Goal: Task Accomplishment & Management: Manage account settings

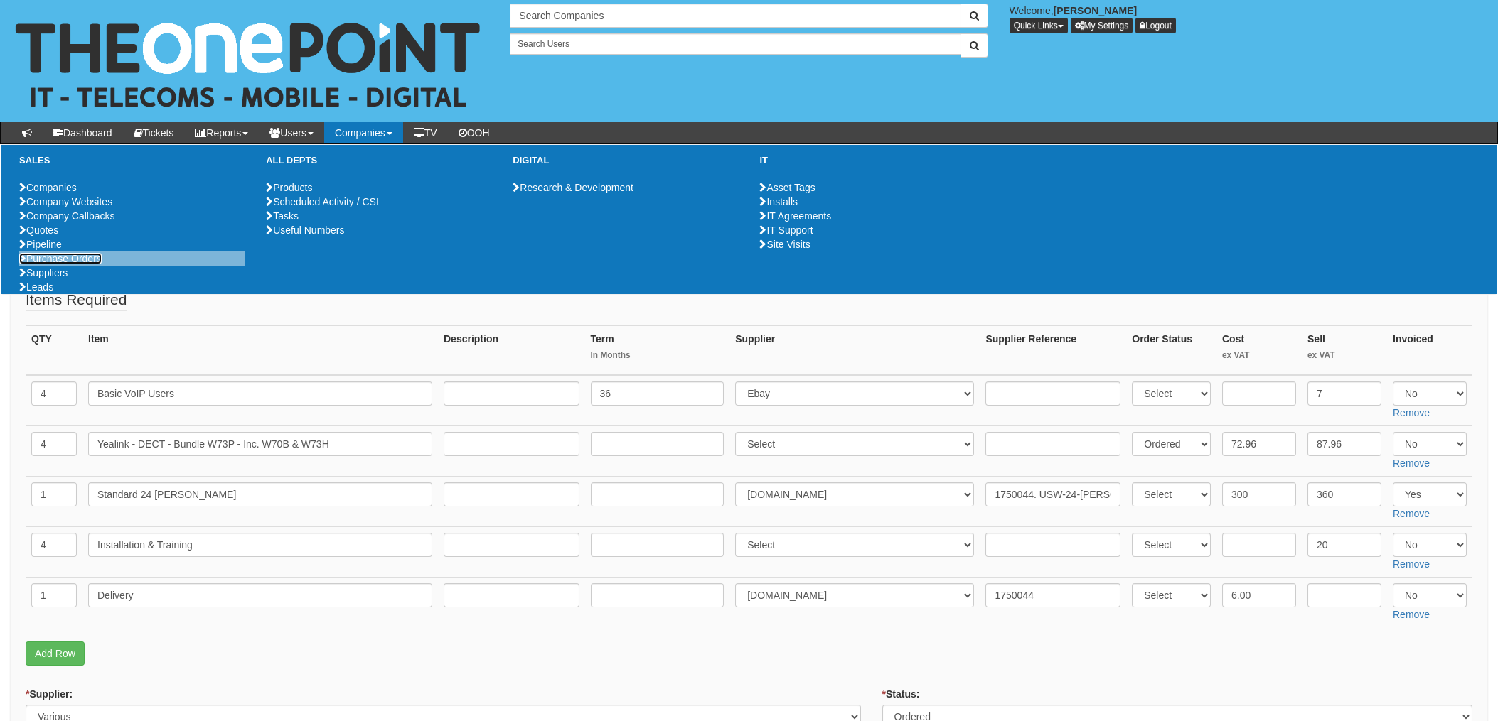
click at [67, 264] on link "Purchase Orders" at bounding box center [60, 258] width 82 height 11
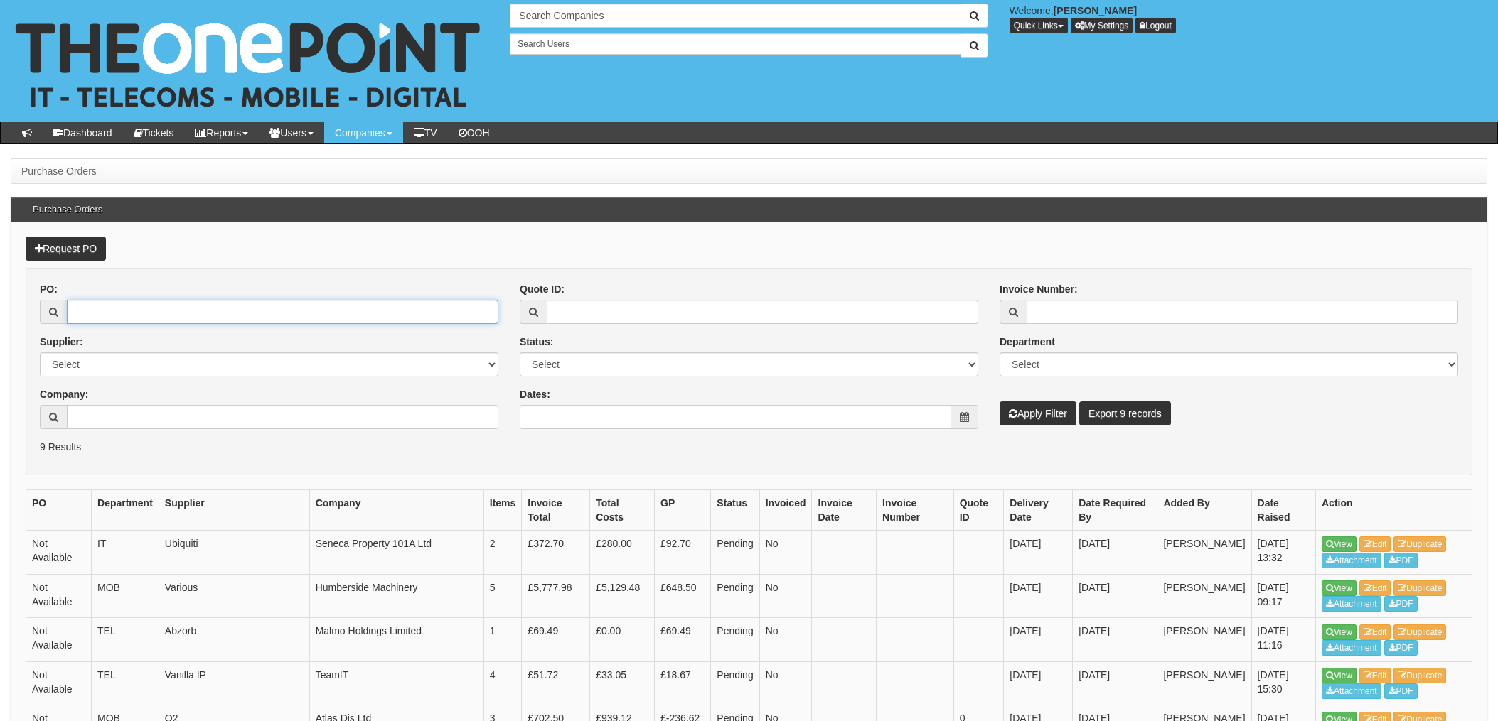
drag, startPoint x: 112, startPoint y: 311, endPoint x: 422, endPoint y: 352, distance: 313.4
click at [113, 310] on input "PO:" at bounding box center [282, 312] width 431 height 24
type input "19074"
click at [999, 402] on button "Apply Filter" at bounding box center [1037, 414] width 77 height 24
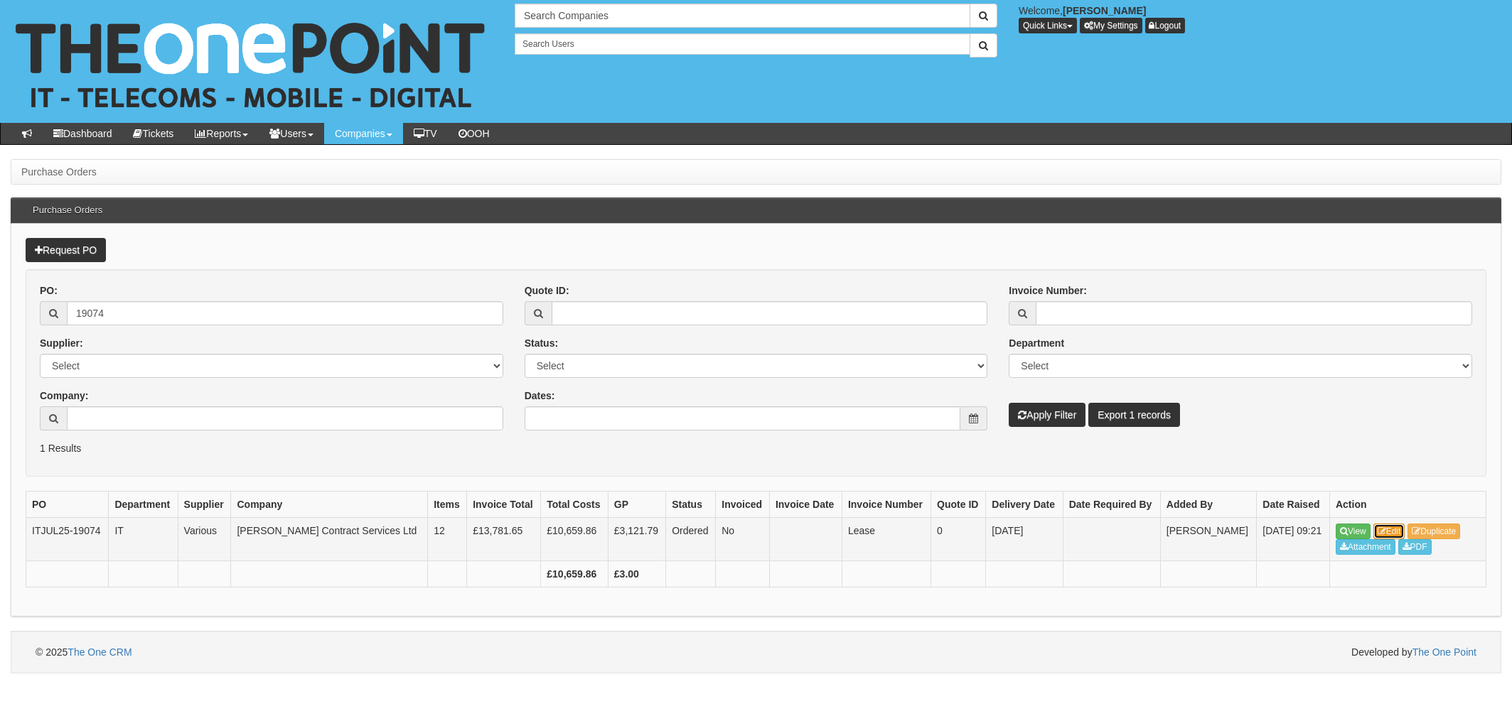
click at [1387, 525] on link "Edit" at bounding box center [1389, 532] width 32 height 16
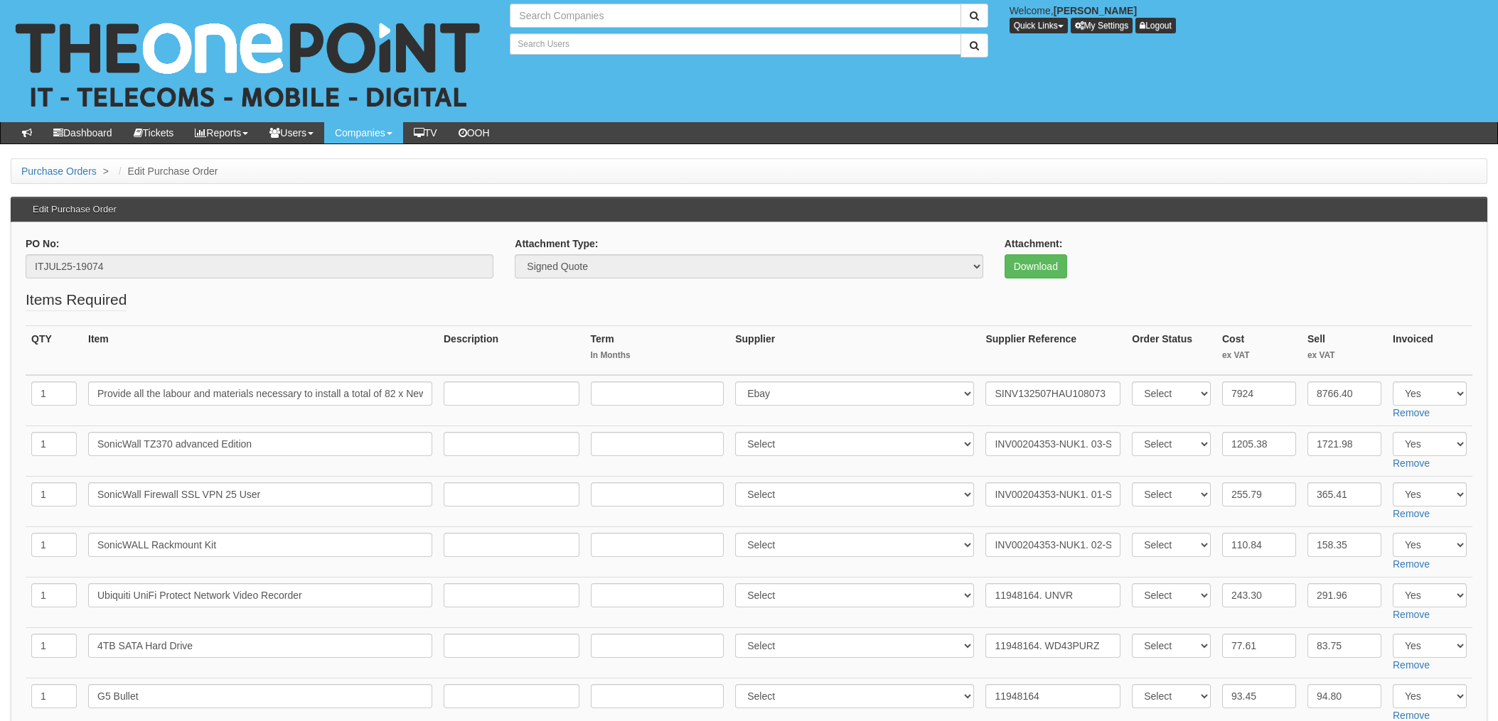
type input "Search Companies"
type input "Search Users"
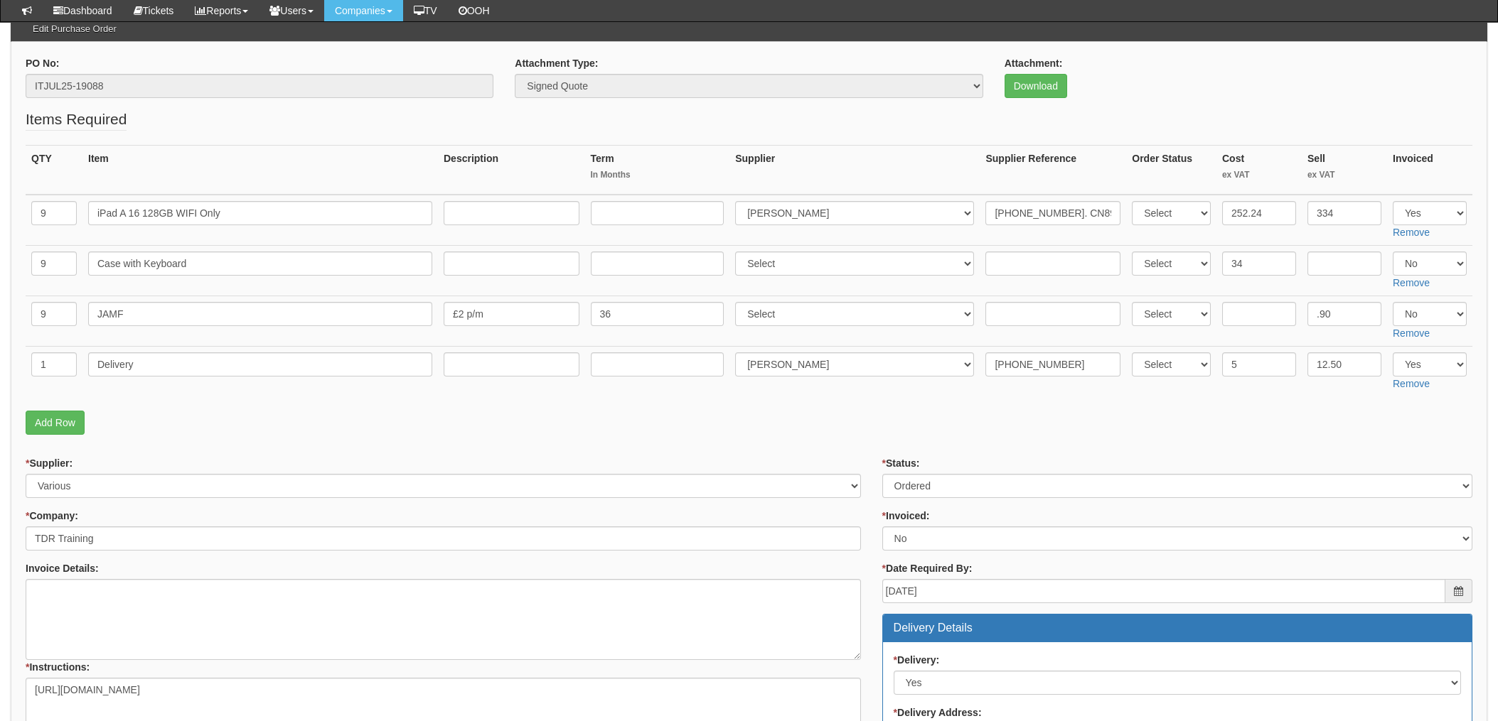
scroll to position [284, 0]
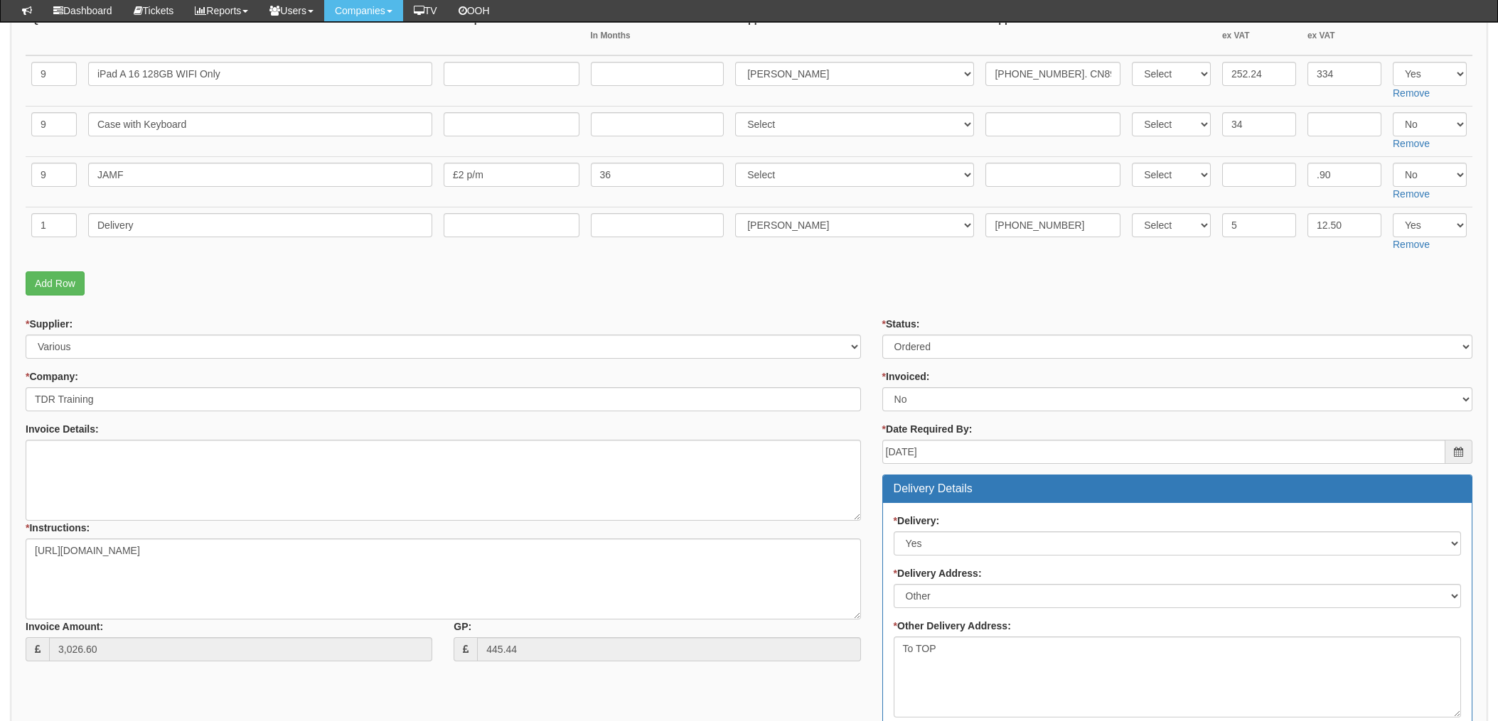
click at [862, 275] on p "Add Row" at bounding box center [749, 284] width 1447 height 24
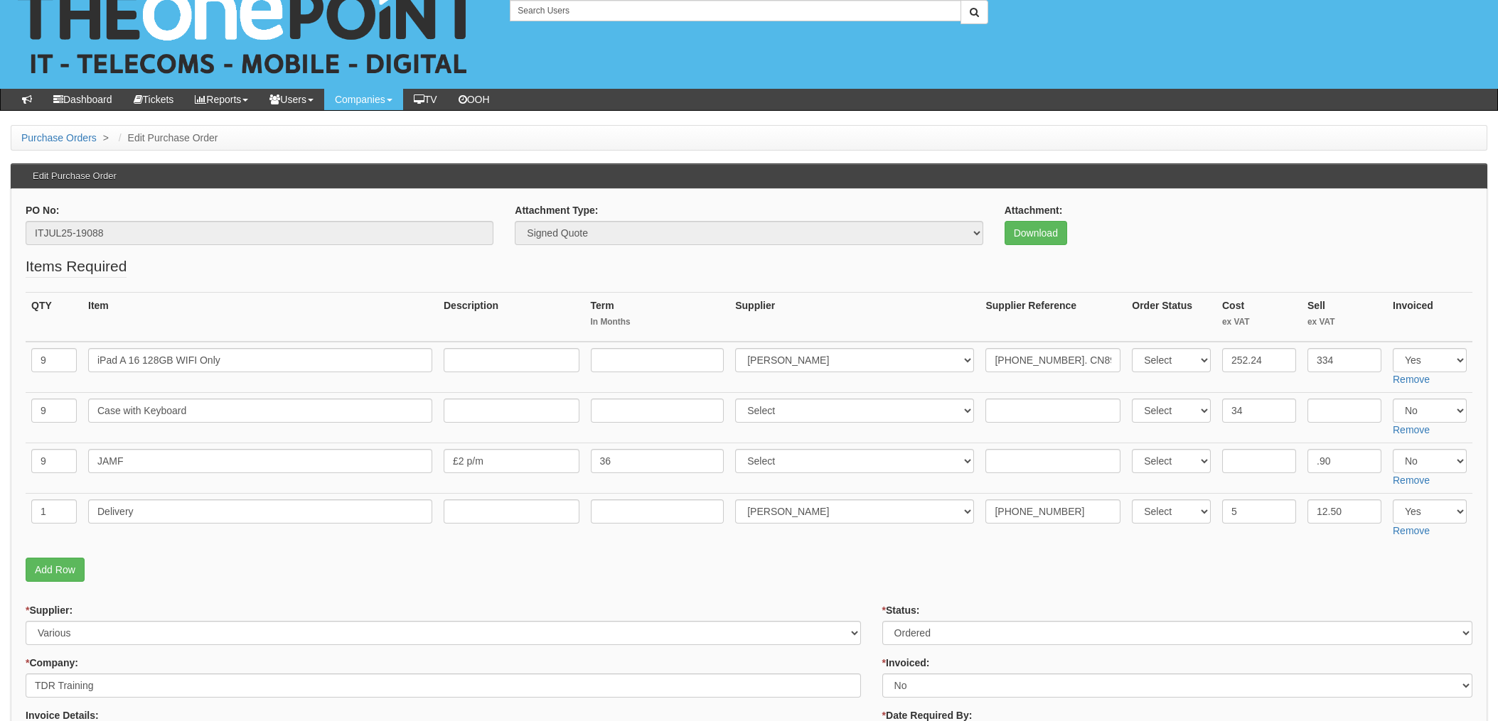
scroll to position [0, 0]
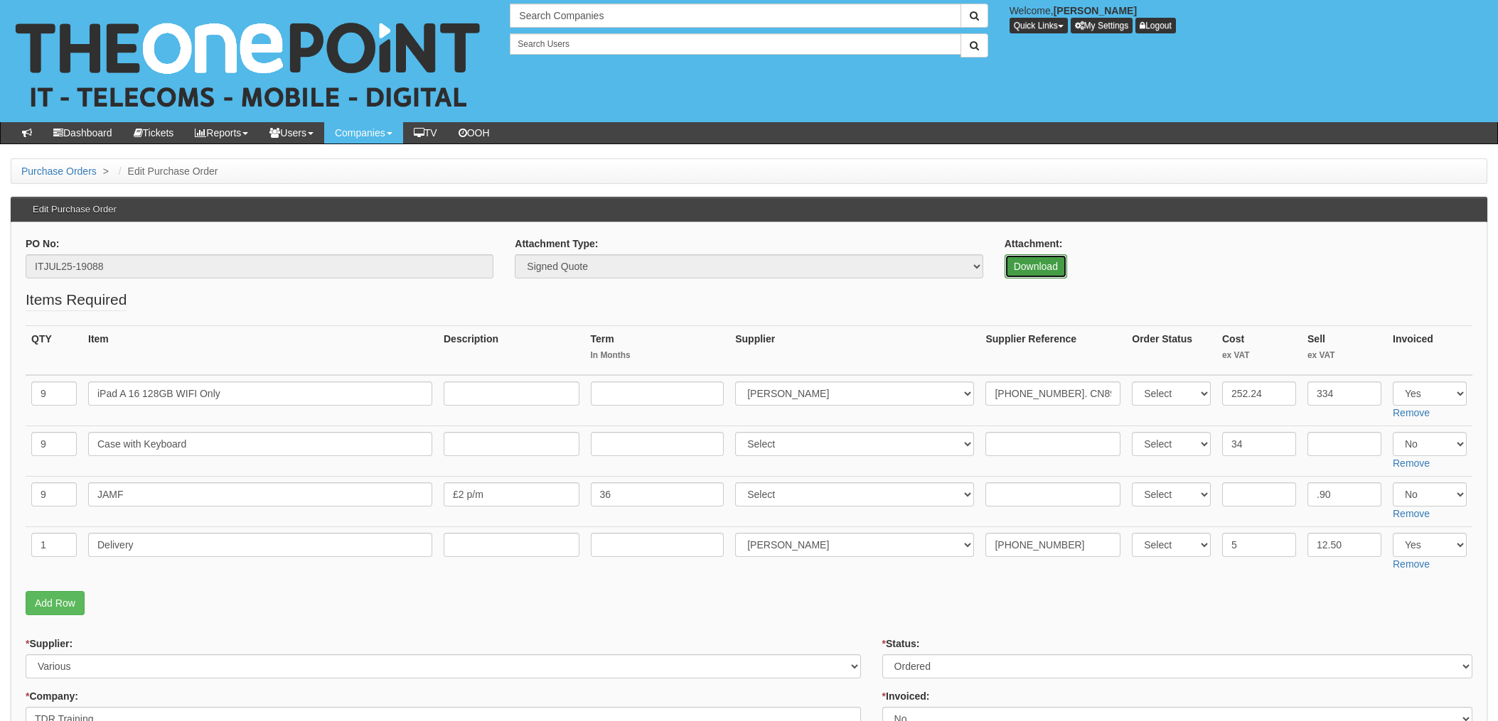
click at [1036, 267] on link "Download" at bounding box center [1035, 266] width 63 height 24
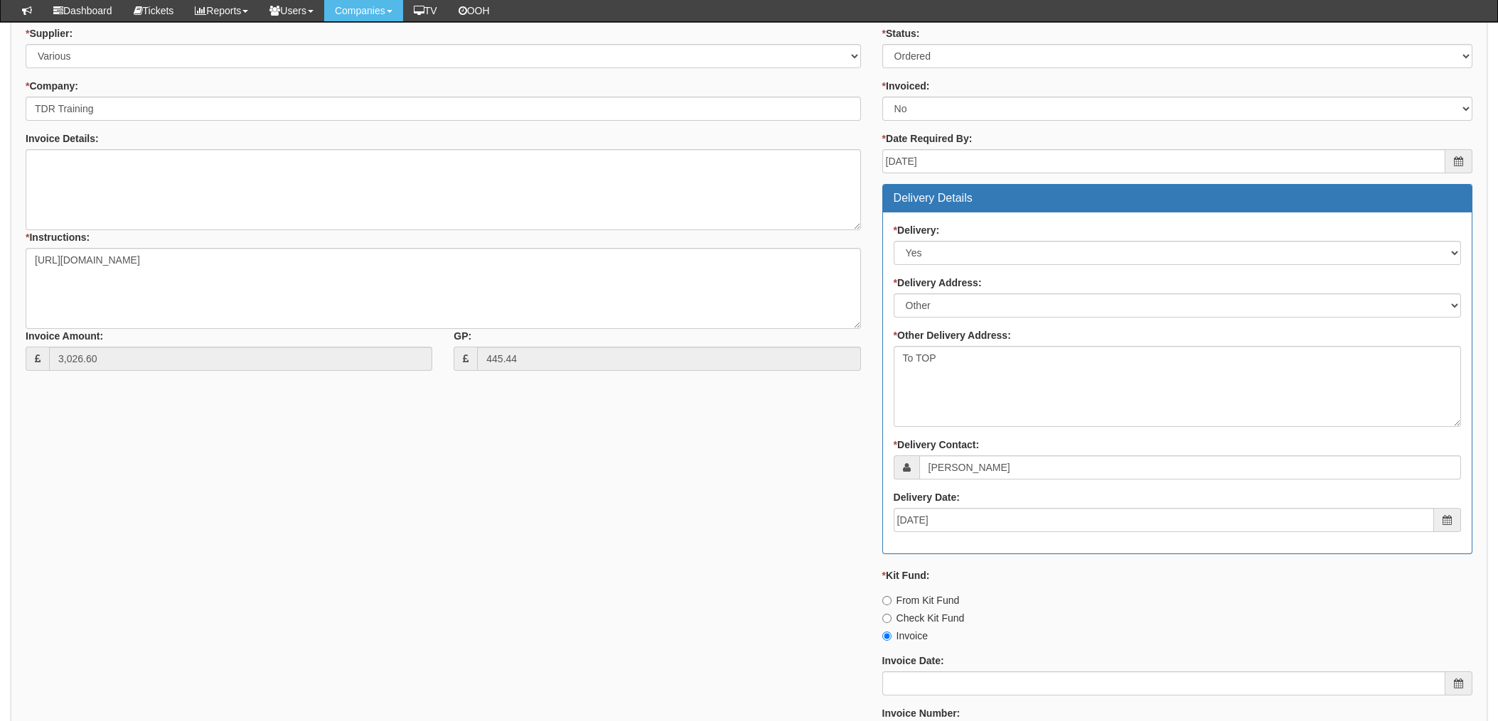
scroll to position [758, 0]
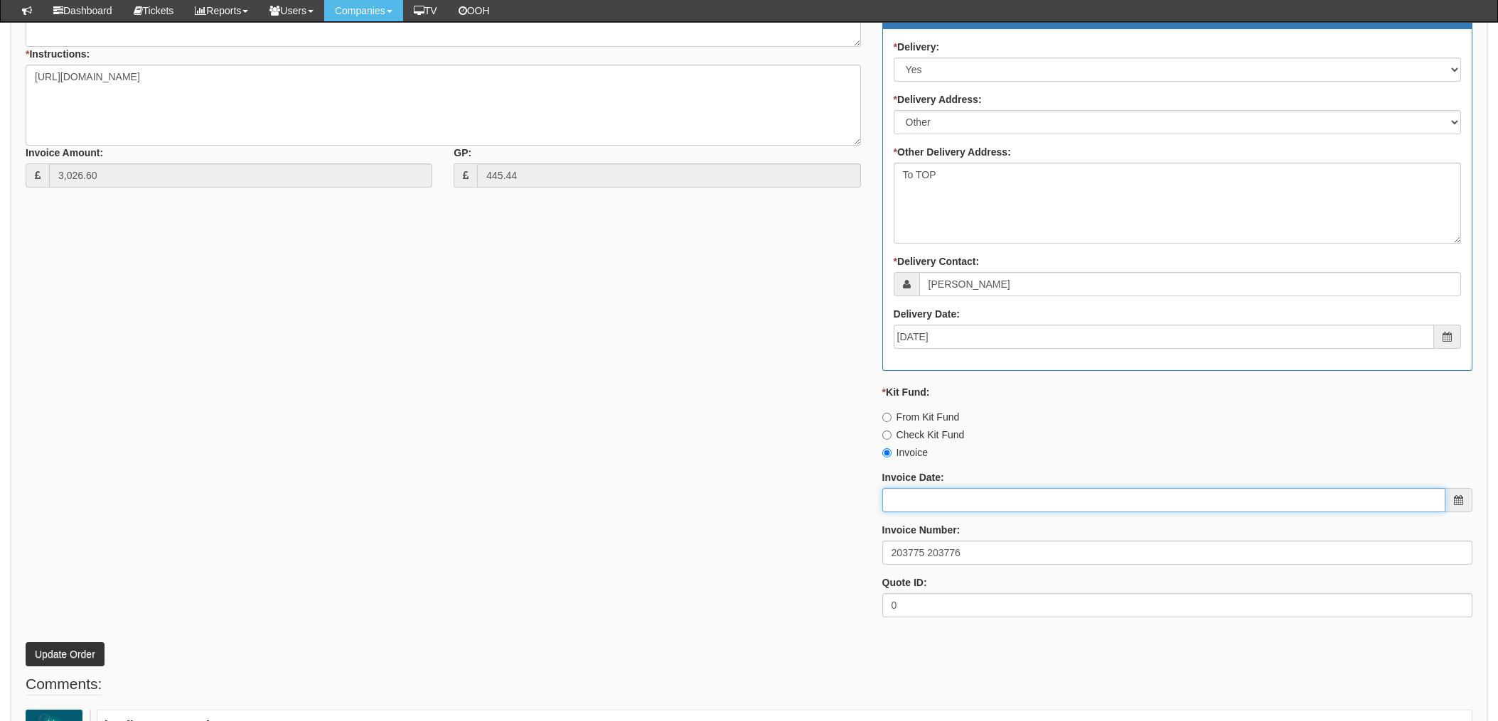
click at [918, 503] on input "Invoice Date:" at bounding box center [1163, 500] width 563 height 24
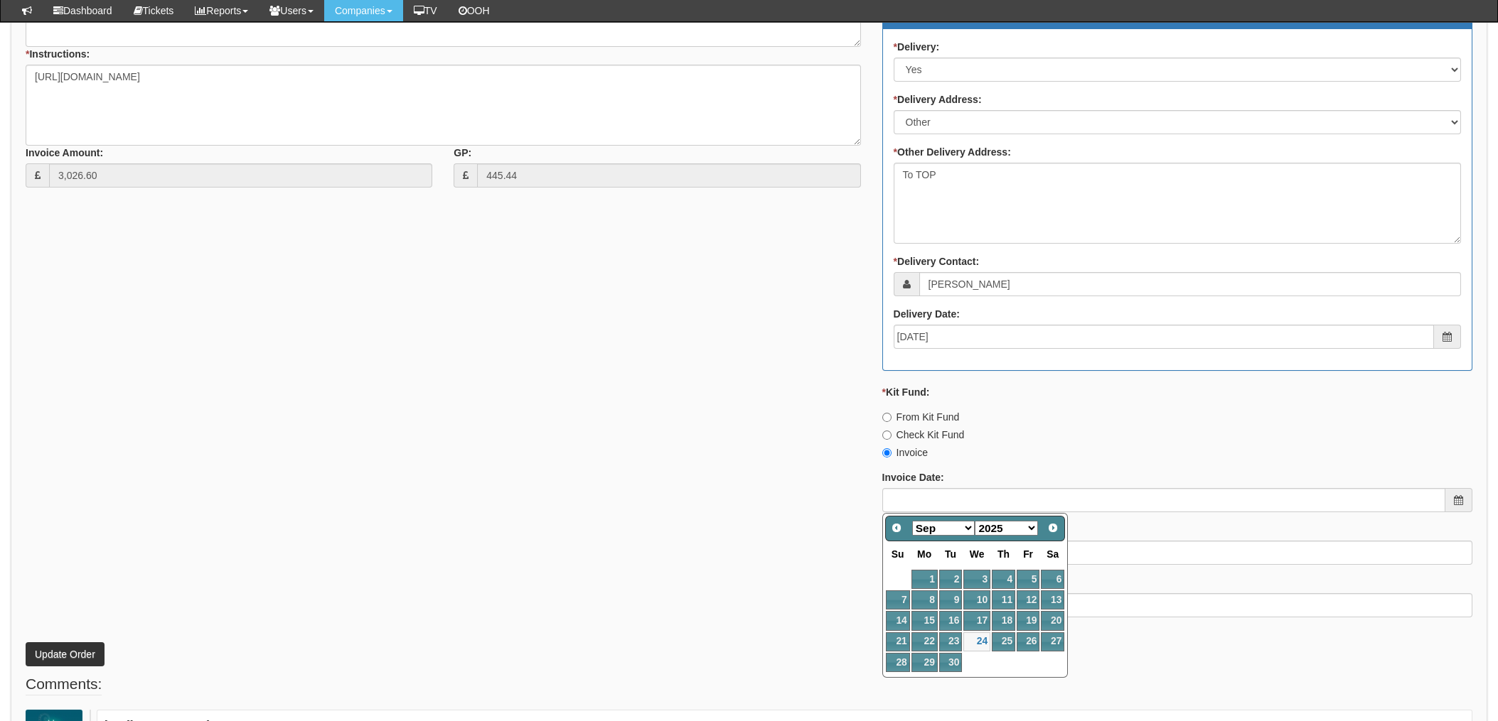
click at [970, 530] on select "Jan Feb Mar Apr May Jun Jul Aug Sep Oct Nov Dec" at bounding box center [943, 528] width 63 height 15
click at [903, 530] on link "Prev" at bounding box center [896, 527] width 20 height 20
click at [897, 528] on span "Prev" at bounding box center [895, 527] width 11 height 11
click at [979, 638] on link "23" at bounding box center [976, 642] width 27 height 19
type input "2025-07-23"
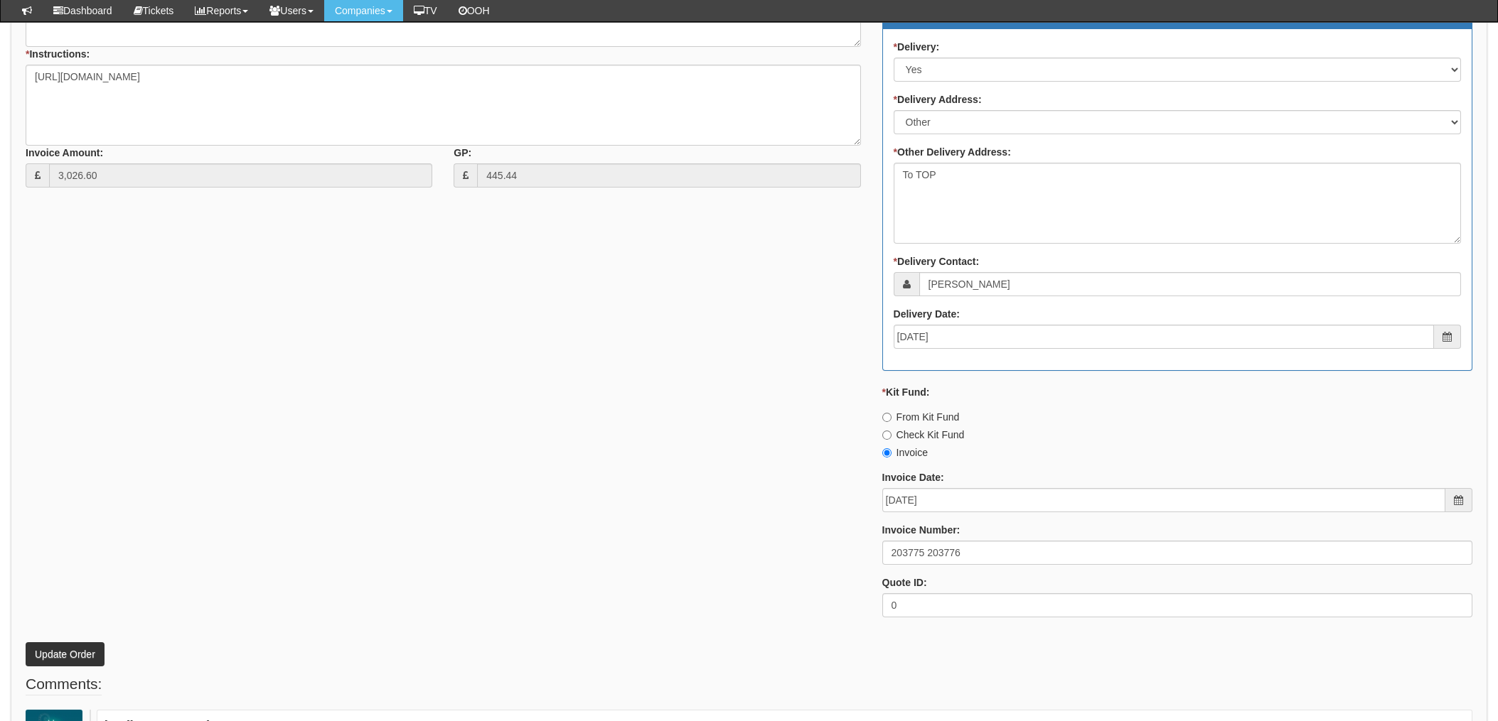
click at [785, 526] on div "* Supplier: Select 123 REG.co.uk 1Password 3 4Gon AA Jones Electric Ltd Abzorb …" at bounding box center [749, 235] width 1468 height 785
drag, startPoint x: 211, startPoint y: 378, endPoint x: 232, endPoint y: 370, distance: 22.7
click at [211, 378] on div "* Supplier: Select 123 REG.co.uk 1Password 3 4Gon AA Jones Electric Ltd Abzorb …" at bounding box center [749, 235] width 1468 height 785
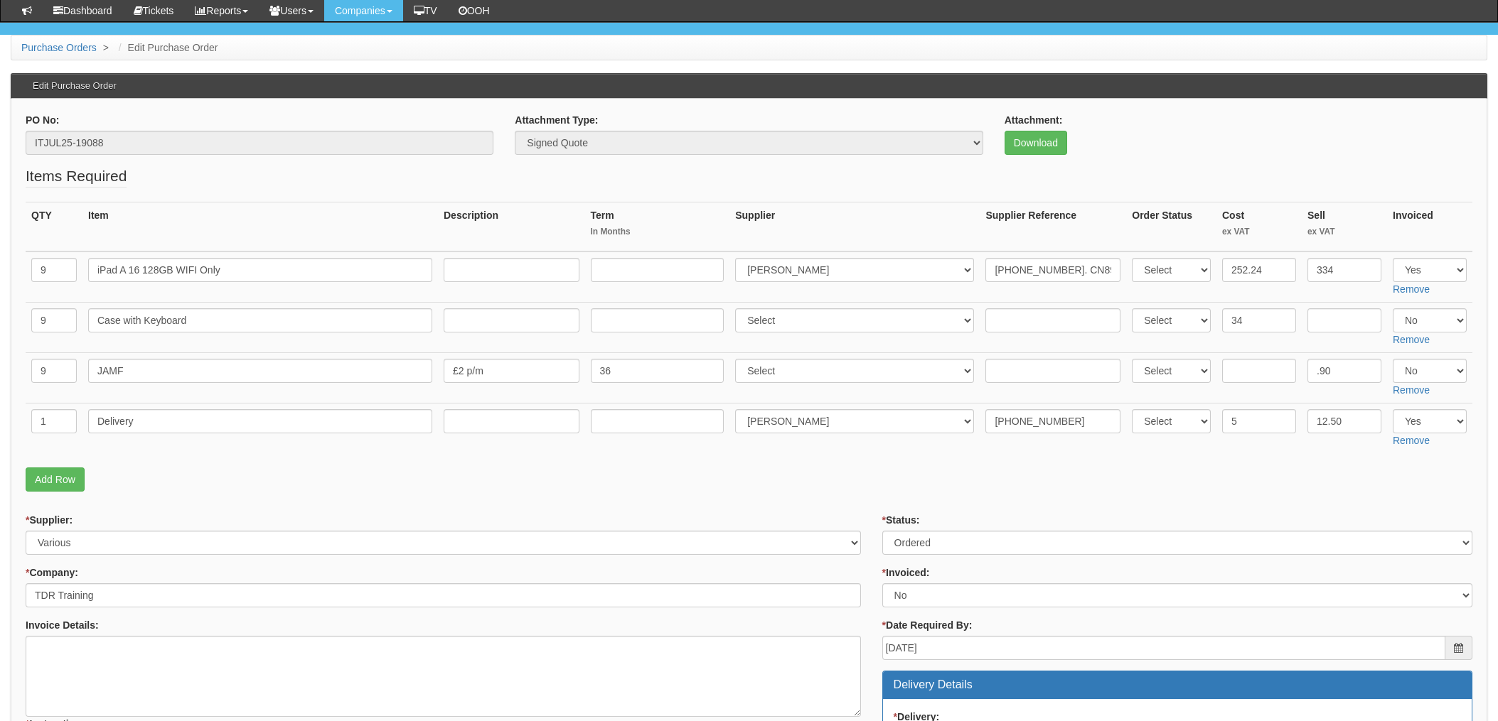
scroll to position [0, 0]
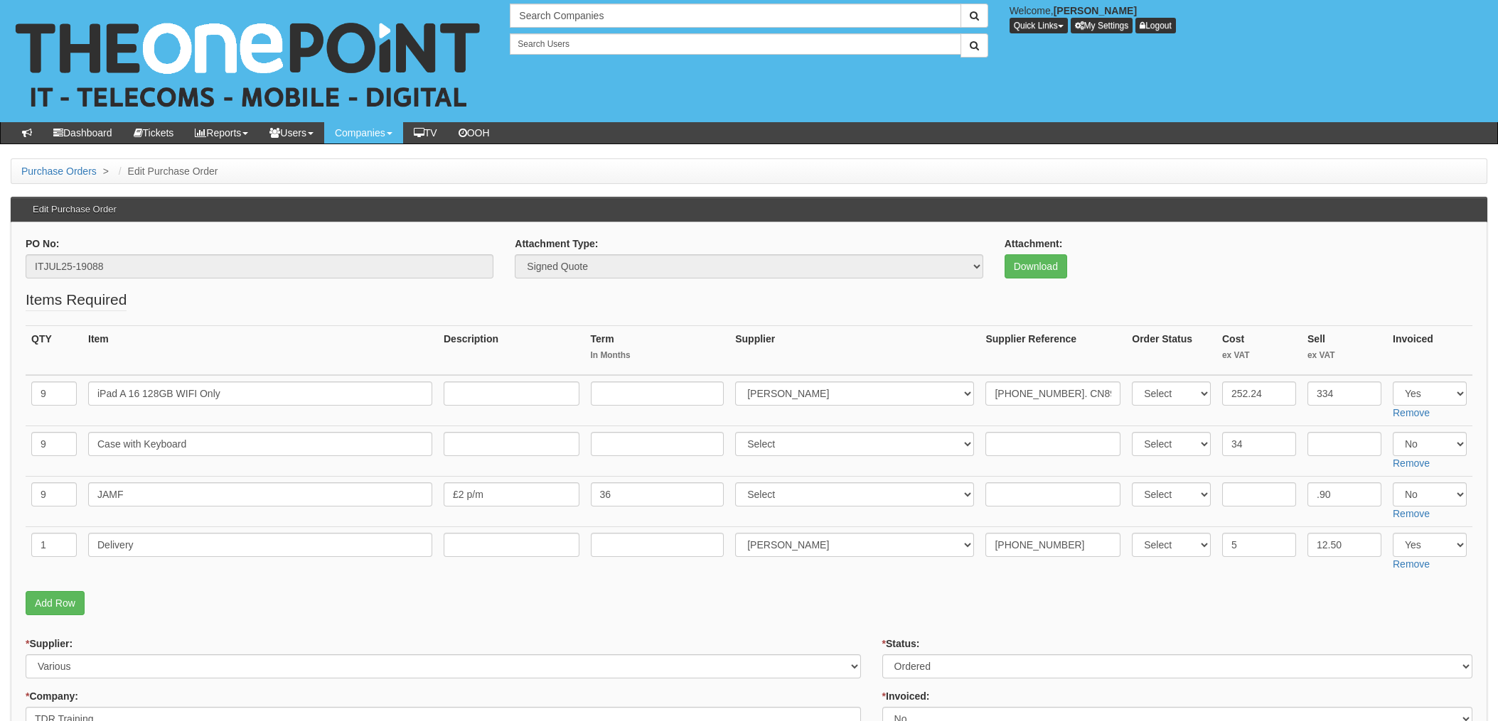
click at [862, 580] on fieldset "Items Required QTY Item Description Term In Months Supplier Supplier Reference …" at bounding box center [749, 455] width 1447 height 333
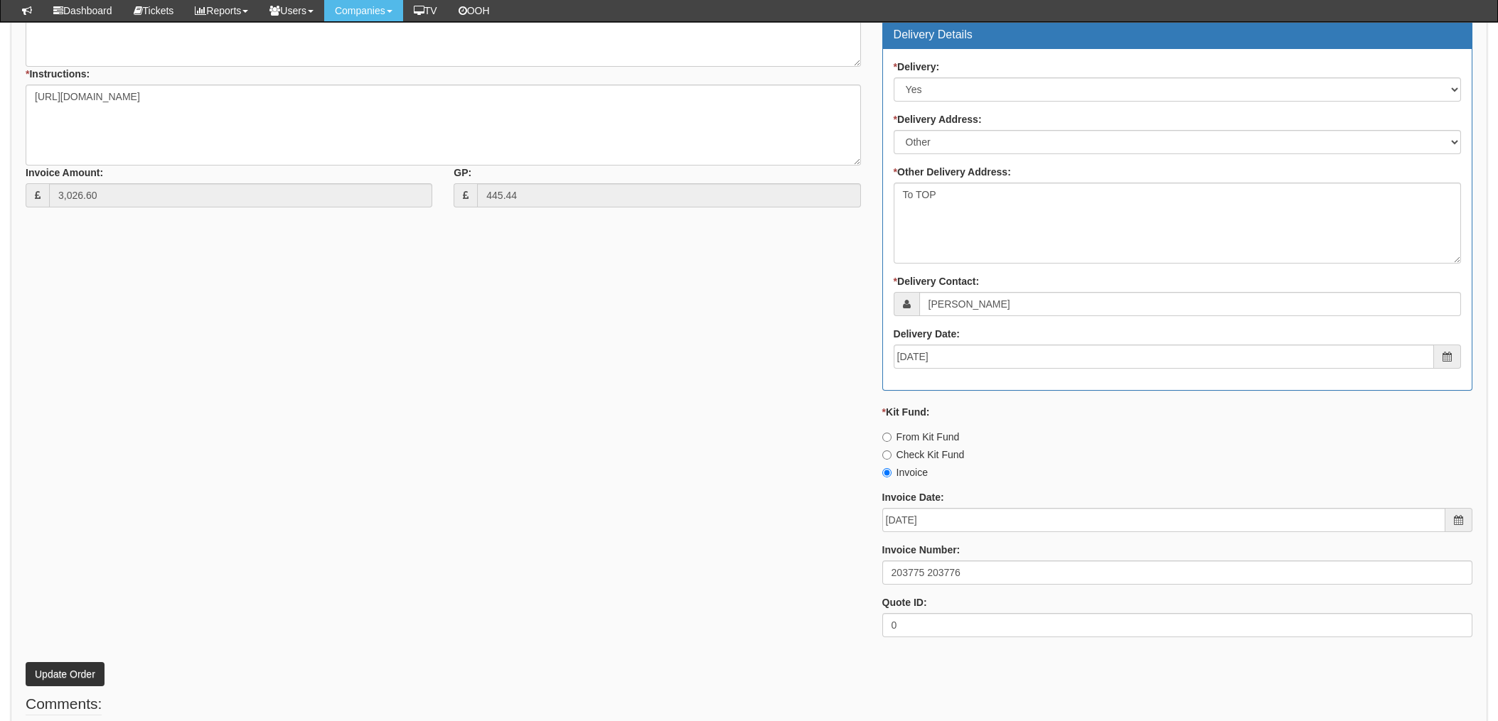
scroll to position [947, 0]
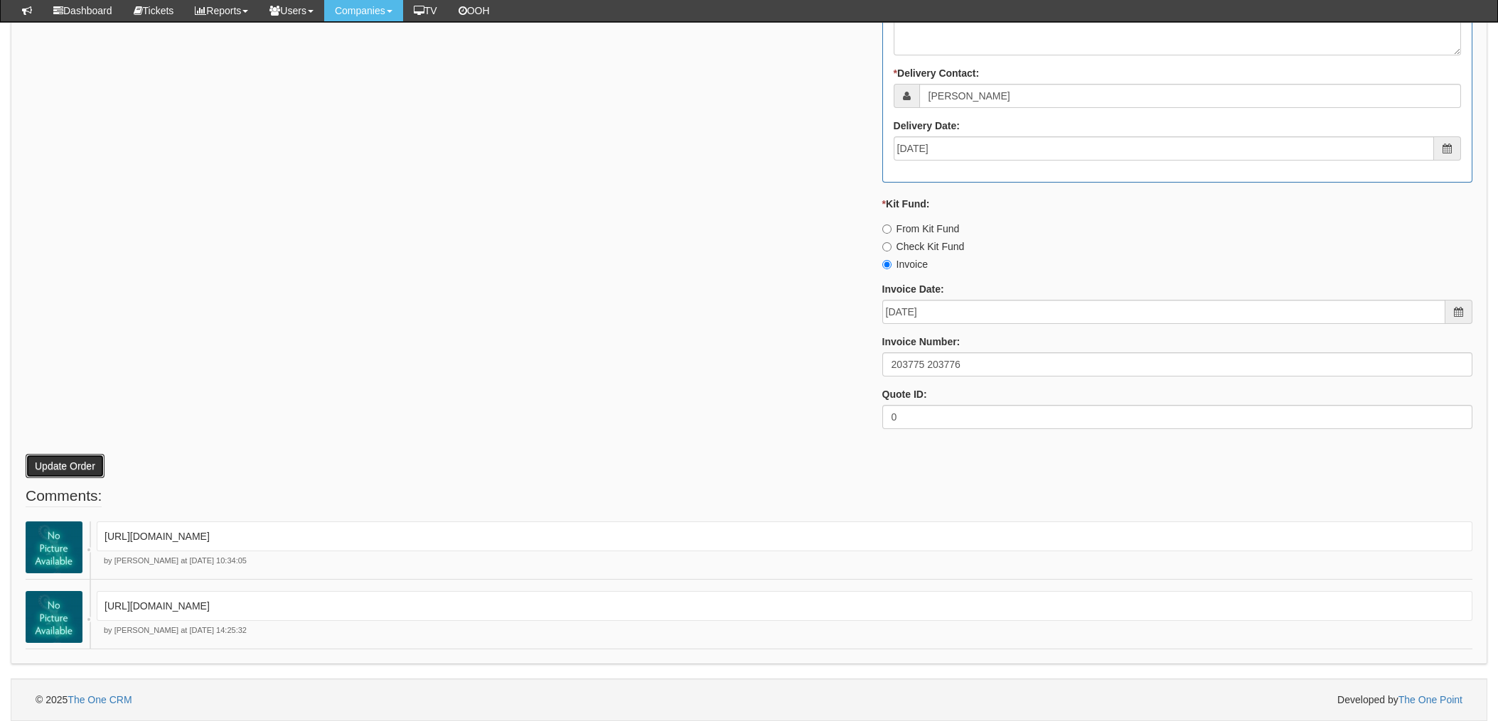
click at [62, 470] on button "Update Order" at bounding box center [65, 466] width 79 height 24
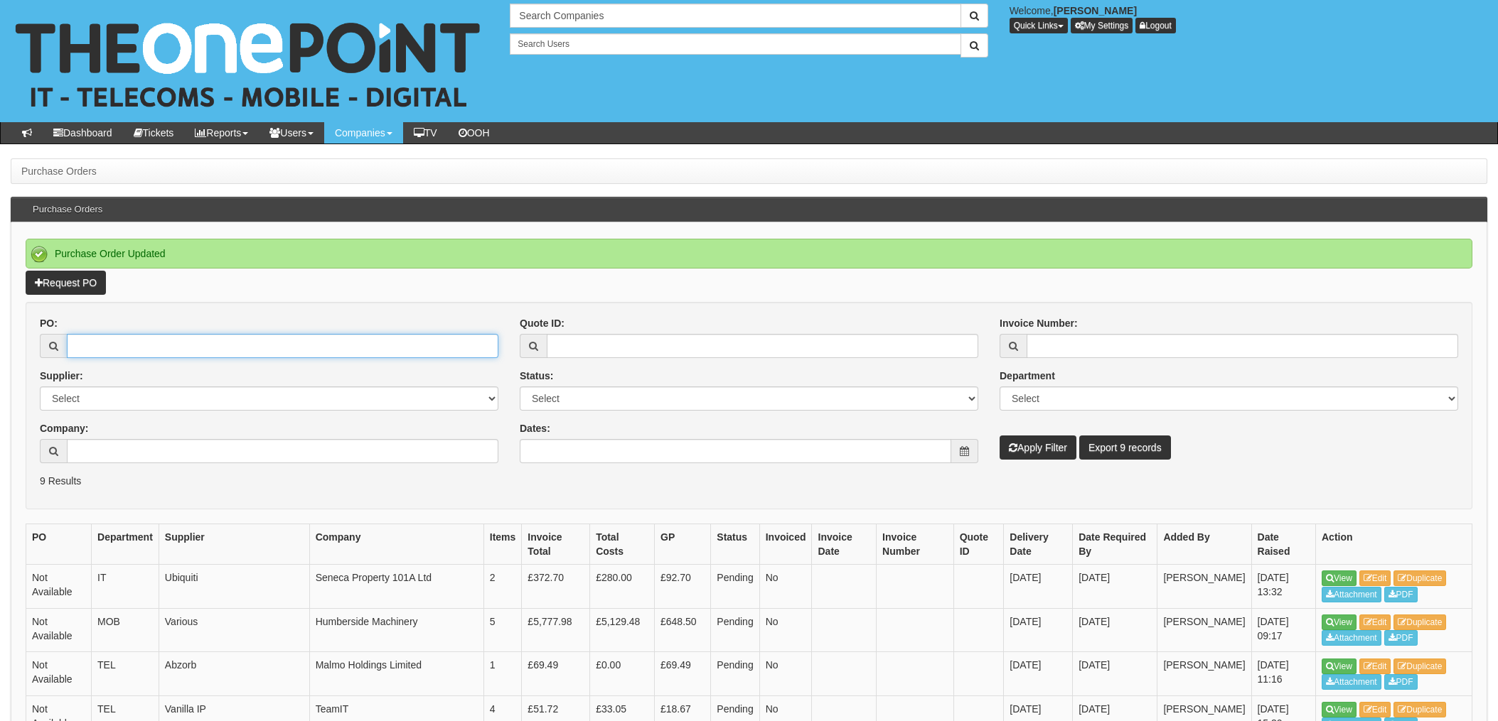
click at [153, 349] on input "PO:" at bounding box center [282, 346] width 431 height 24
type input "19093"
click at [999, 436] on button "Apply Filter" at bounding box center [1037, 448] width 77 height 24
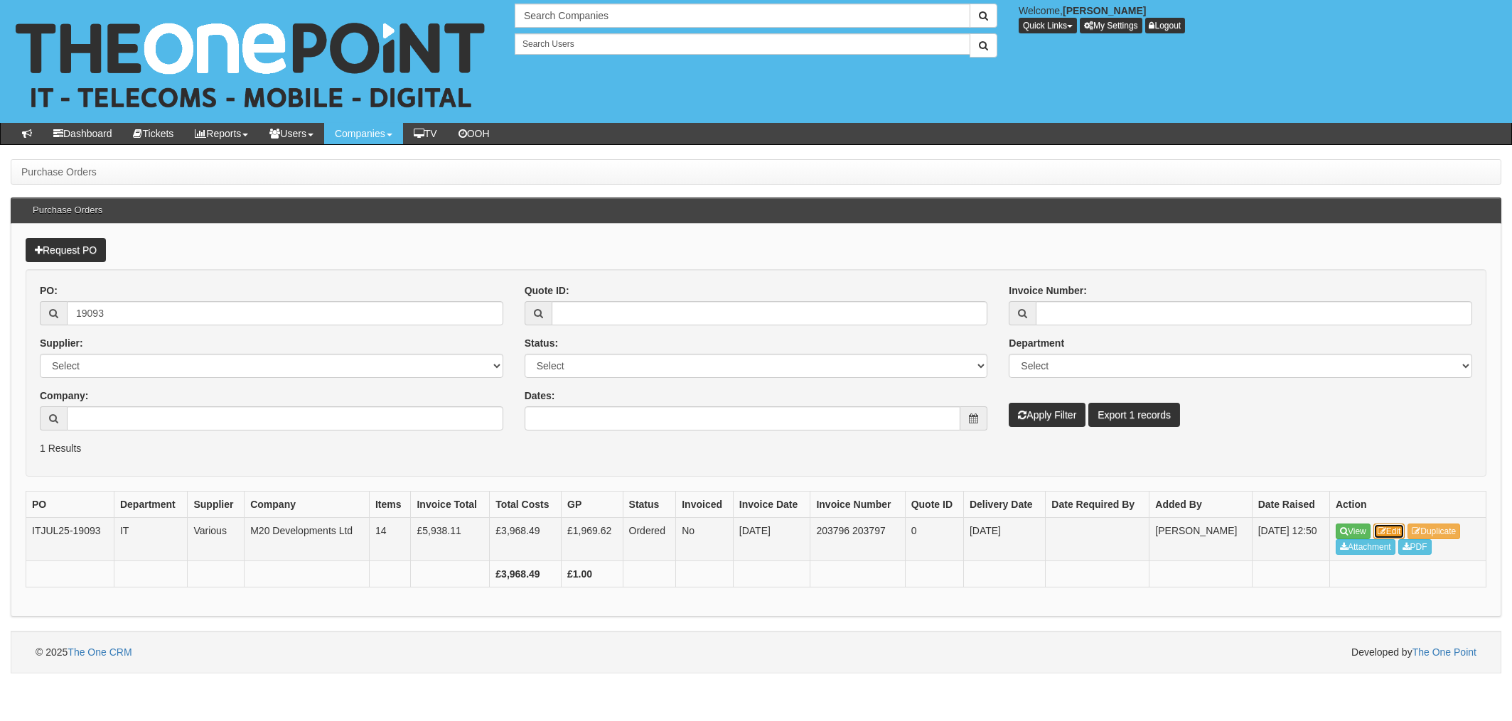
click at [1390, 532] on link "Edit" at bounding box center [1389, 532] width 32 height 16
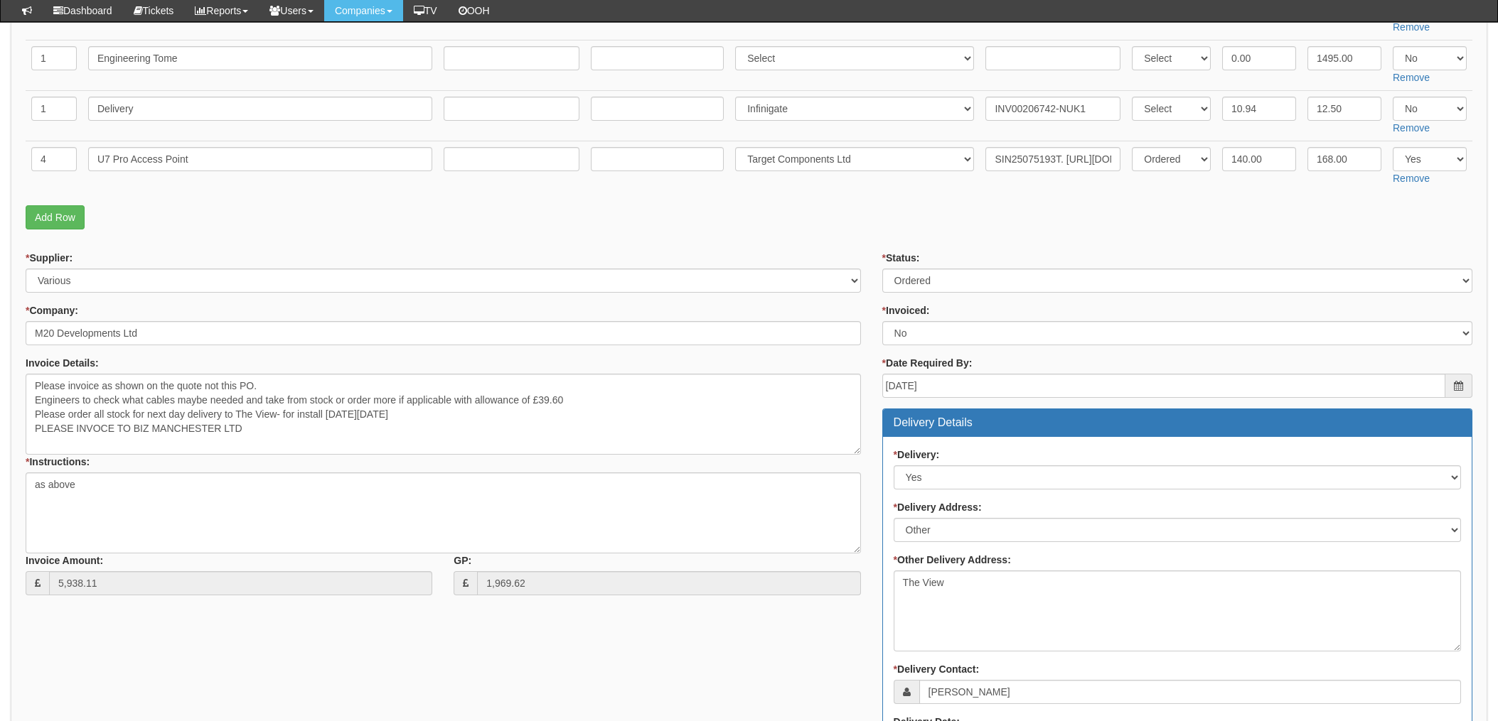
scroll to position [852, 0]
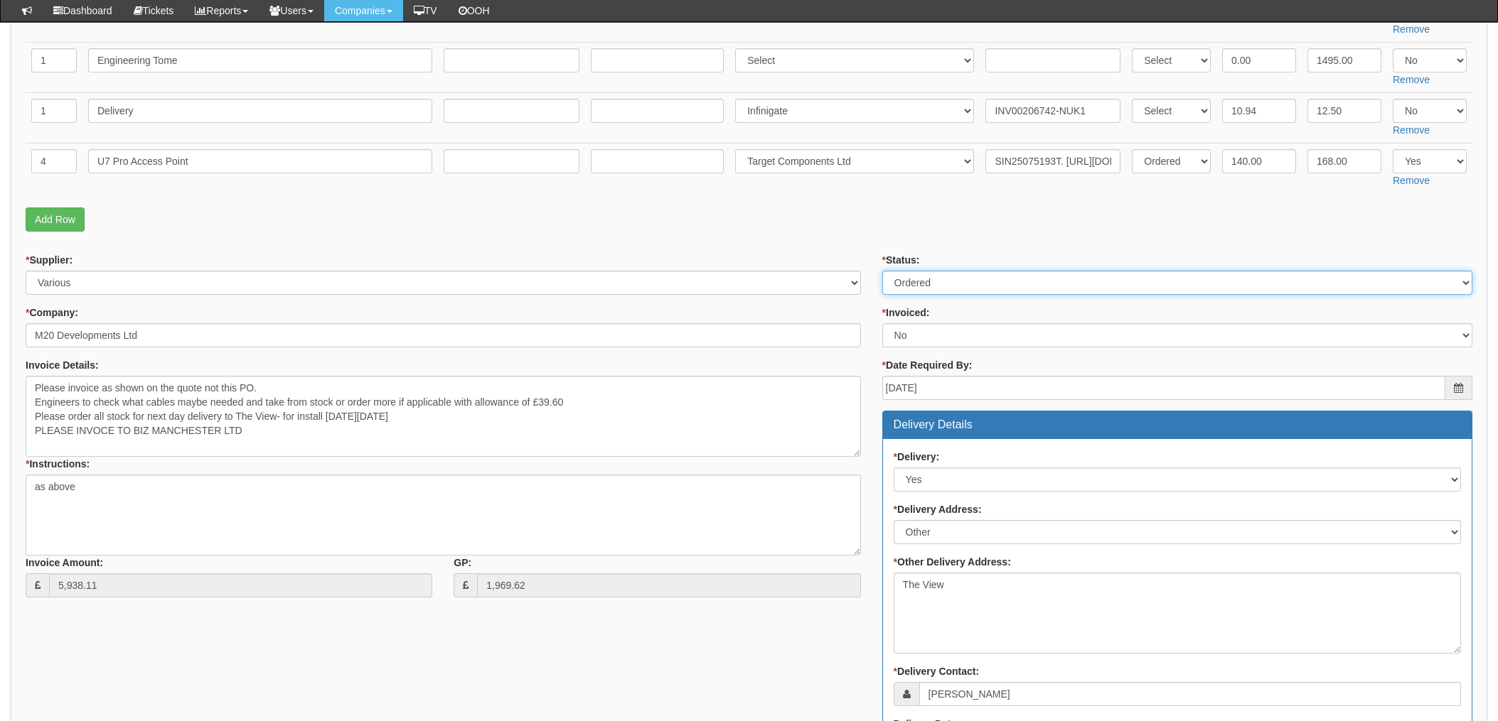
click at [972, 280] on select "Select Approved Completed Delivered Invoiced Ordered Ordered to site Part Order…" at bounding box center [1177, 283] width 590 height 24
select select "4"
click at [882, 271] on select "Select Approved Completed Delivered Invoiced Ordered Ordered to site Part Order…" at bounding box center [1177, 283] width 590 height 24
click at [930, 344] on select "Select Yes No N/A STB (part of order)" at bounding box center [1177, 335] width 590 height 24
select select "1"
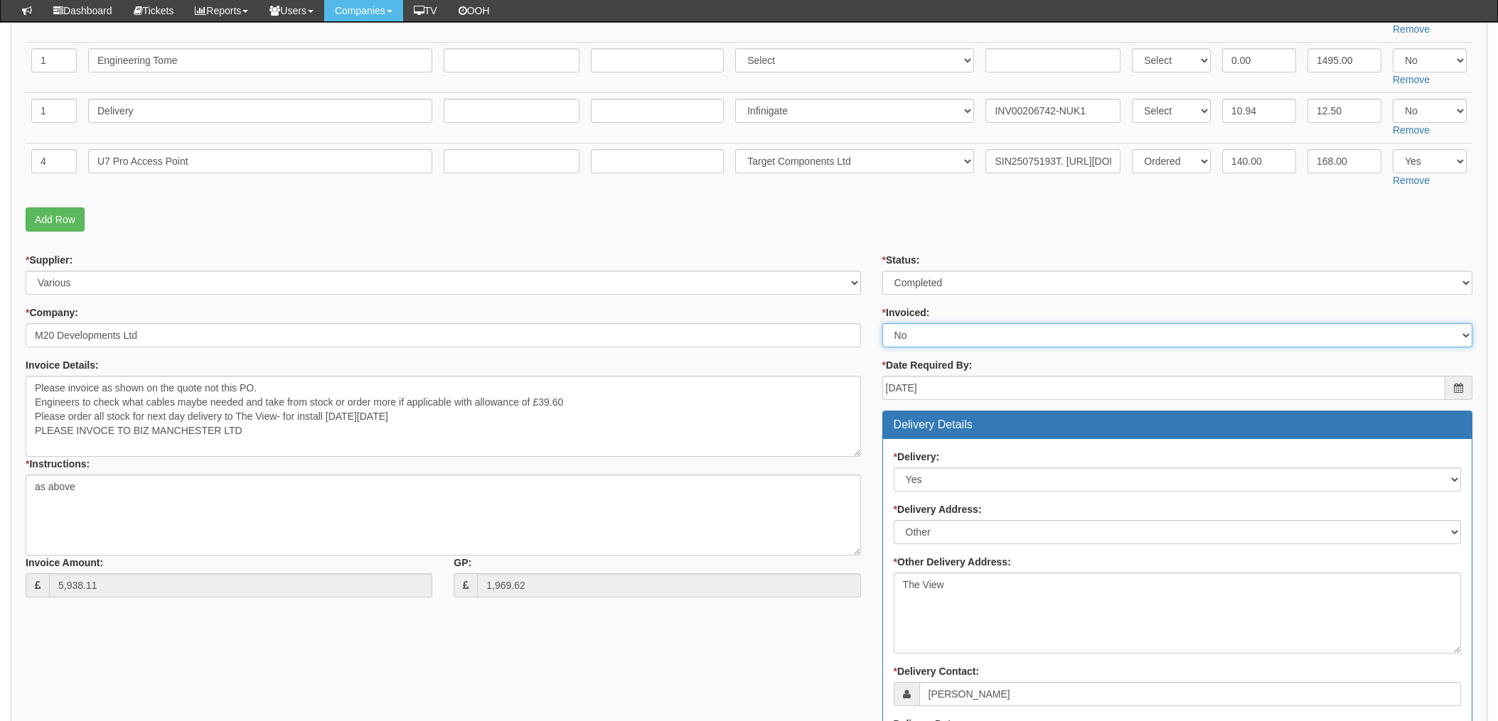
click at [882, 323] on select "Select Yes No N/A STB (part of order)" at bounding box center [1177, 335] width 590 height 24
click at [878, 302] on div "* Status: Select Approved Completed Delivered Invoiced Ordered Ordered to site …" at bounding box center [1176, 645] width 611 height 785
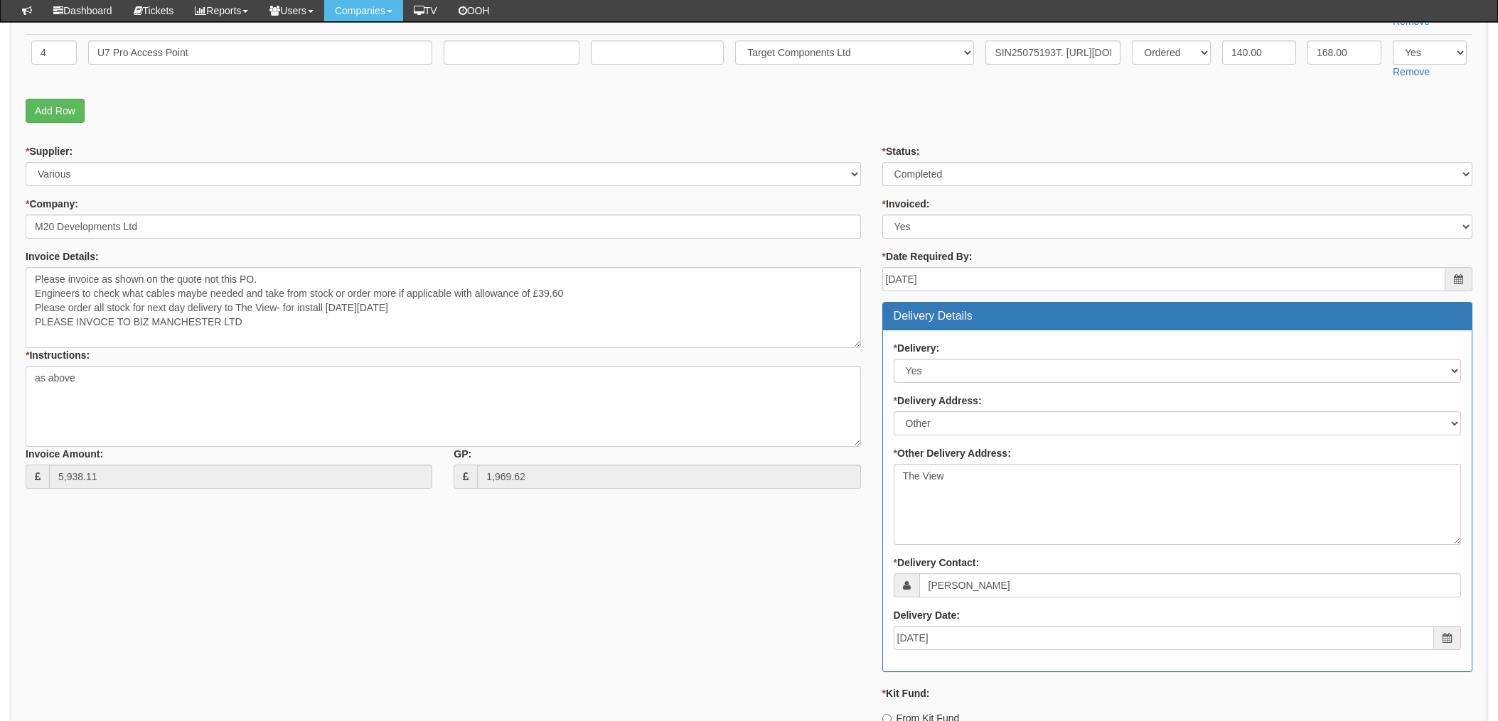
scroll to position [1232, 0]
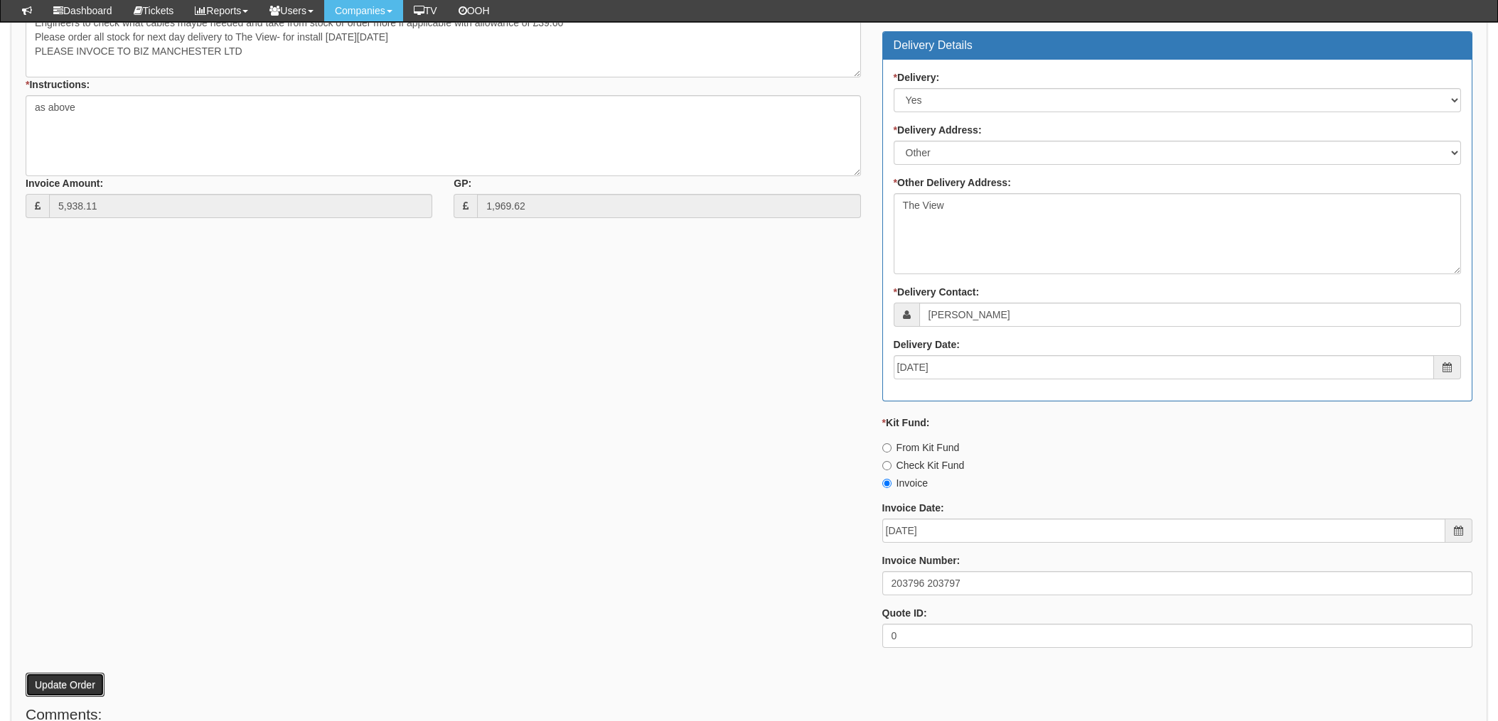
click at [64, 680] on button "Update Order" at bounding box center [65, 685] width 79 height 24
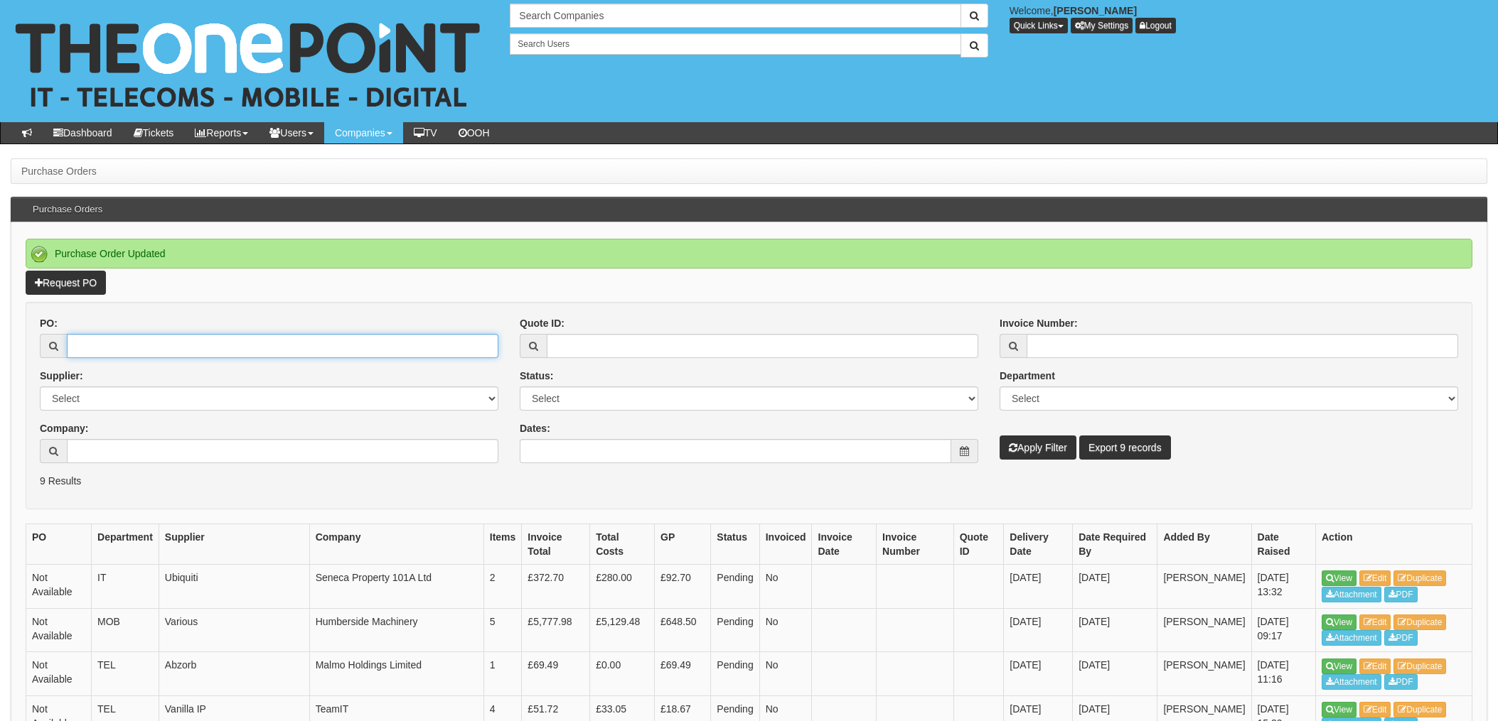
click at [200, 337] on input "PO:" at bounding box center [282, 346] width 431 height 24
type input "19095"
click at [999, 436] on button "Apply Filter" at bounding box center [1037, 448] width 77 height 24
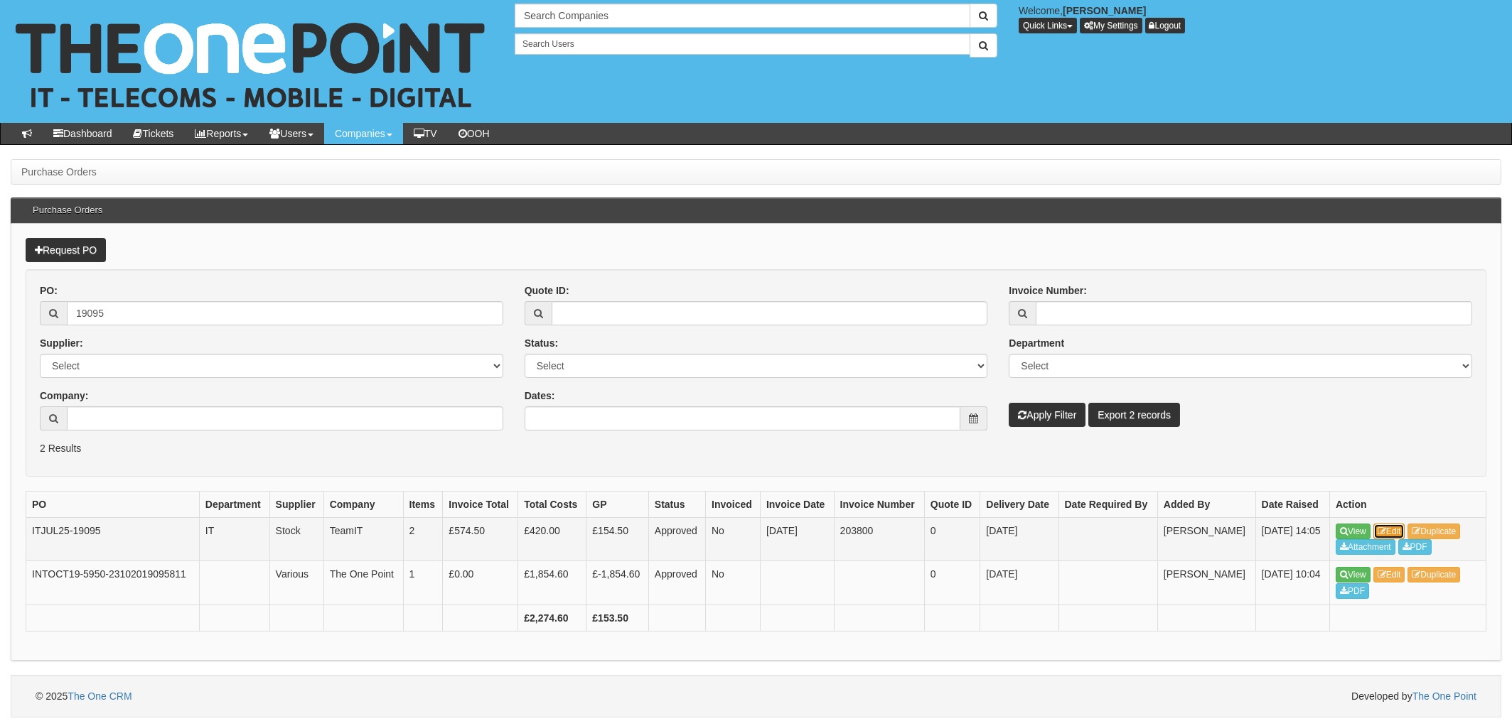
click at [1390, 532] on link "Edit" at bounding box center [1389, 532] width 32 height 16
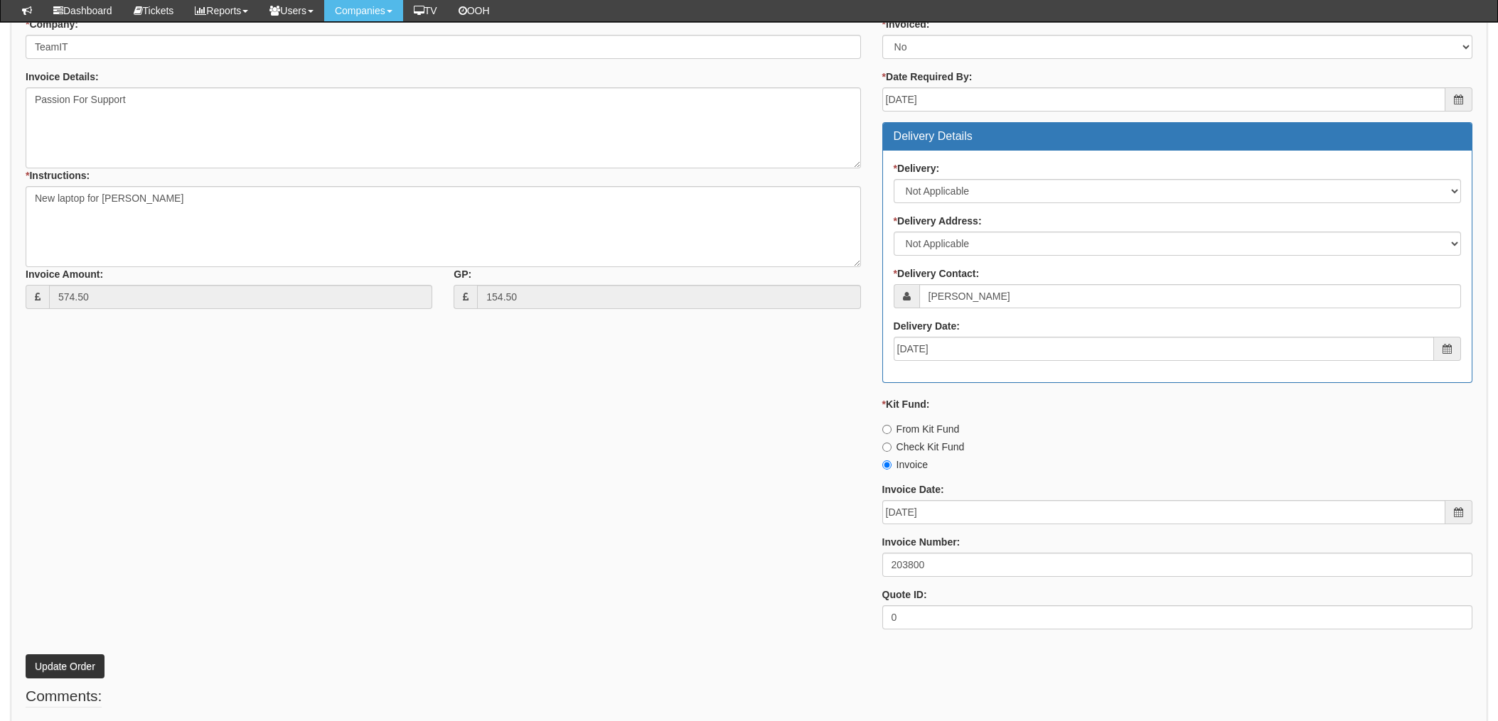
scroll to position [569, 0]
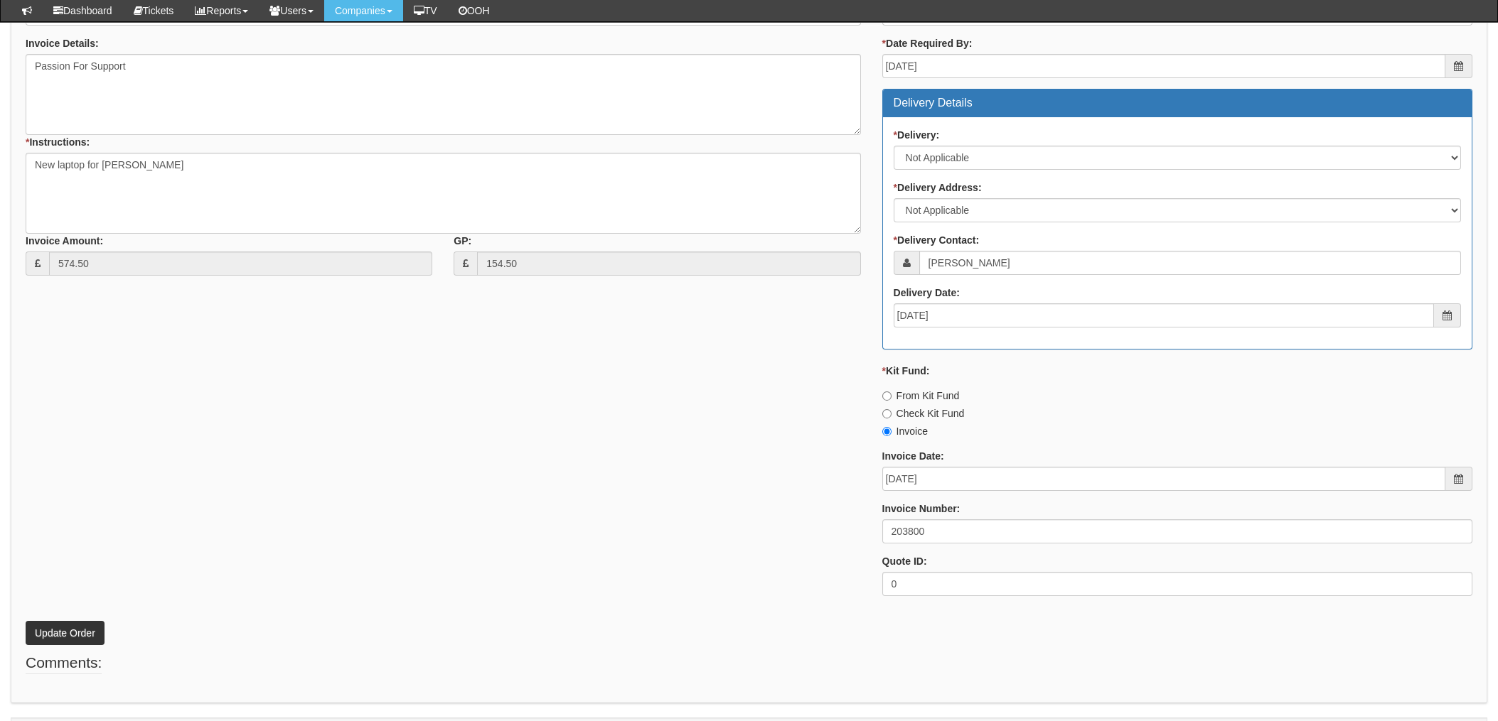
drag, startPoint x: 584, startPoint y: 495, endPoint x: 602, endPoint y: 493, distance: 18.6
click at [584, 495] on div "* Supplier: Select 123 REG.co.uk 1Password 3 4Gon AA Jones Electric Ltd Abzorb …" at bounding box center [749, 269] width 1468 height 676
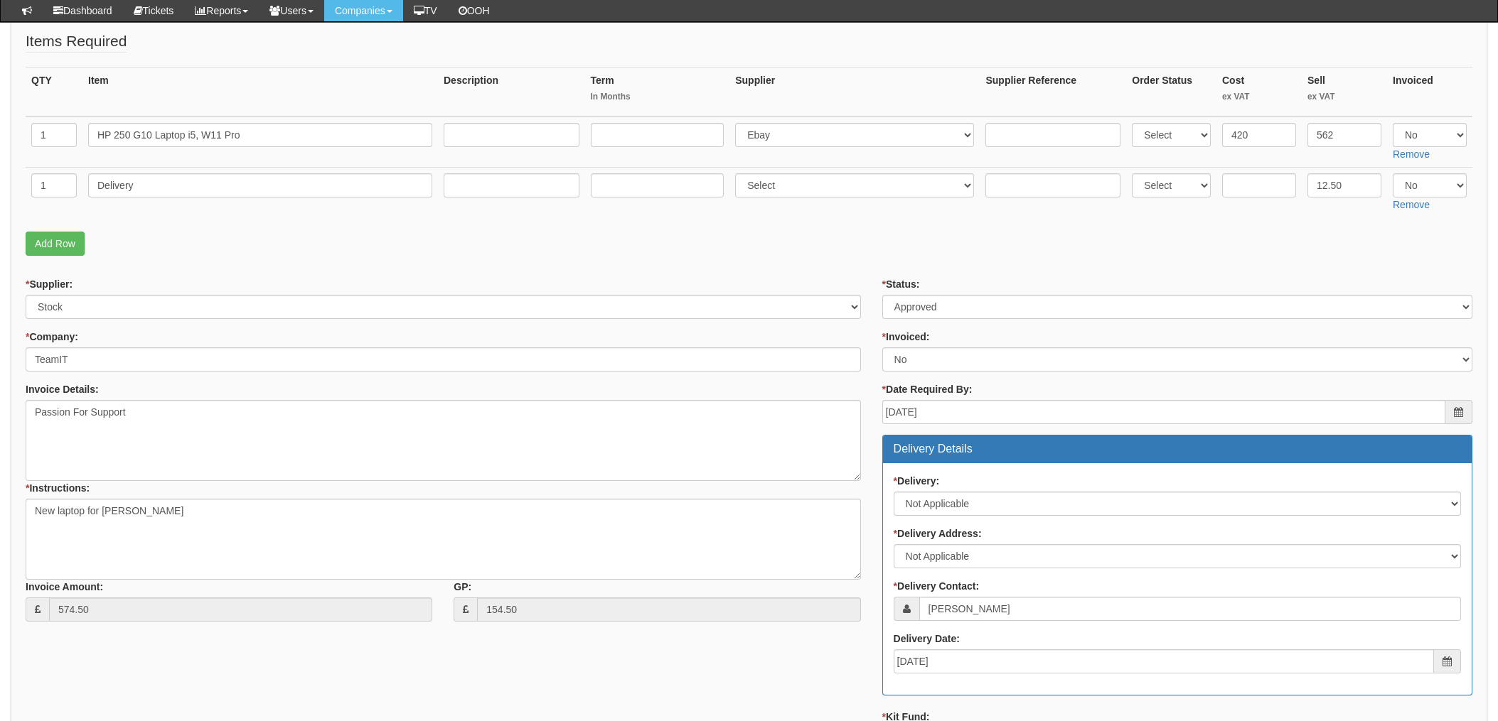
scroll to position [190, 0]
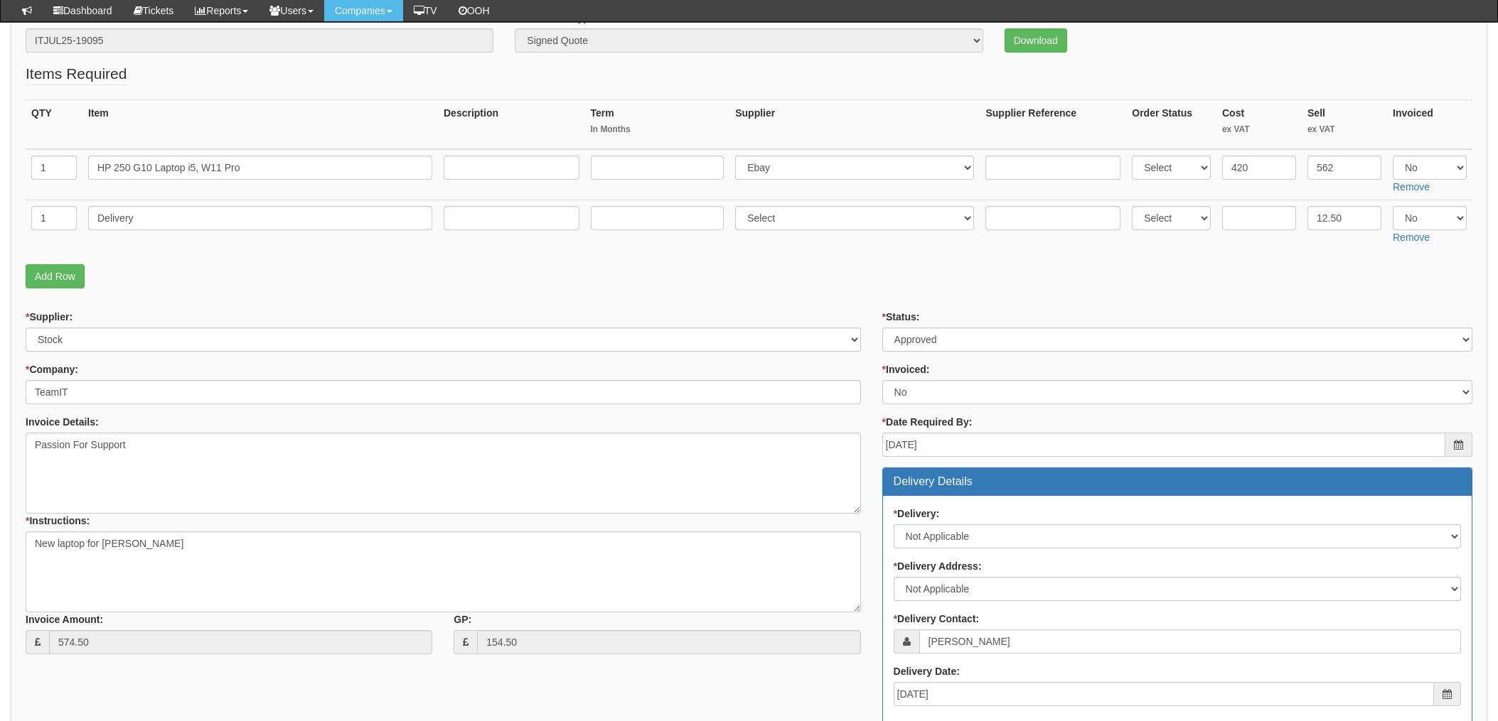
click at [829, 289] on fieldset "Items Required QTY Item Description Term In Months Supplier Supplier Reference …" at bounding box center [749, 179] width 1447 height 232
click at [1053, 171] on input "text" at bounding box center [1052, 168] width 135 height 24
click at [1035, 175] on input "text" at bounding box center [1052, 168] width 135 height 24
type input "Stock item"
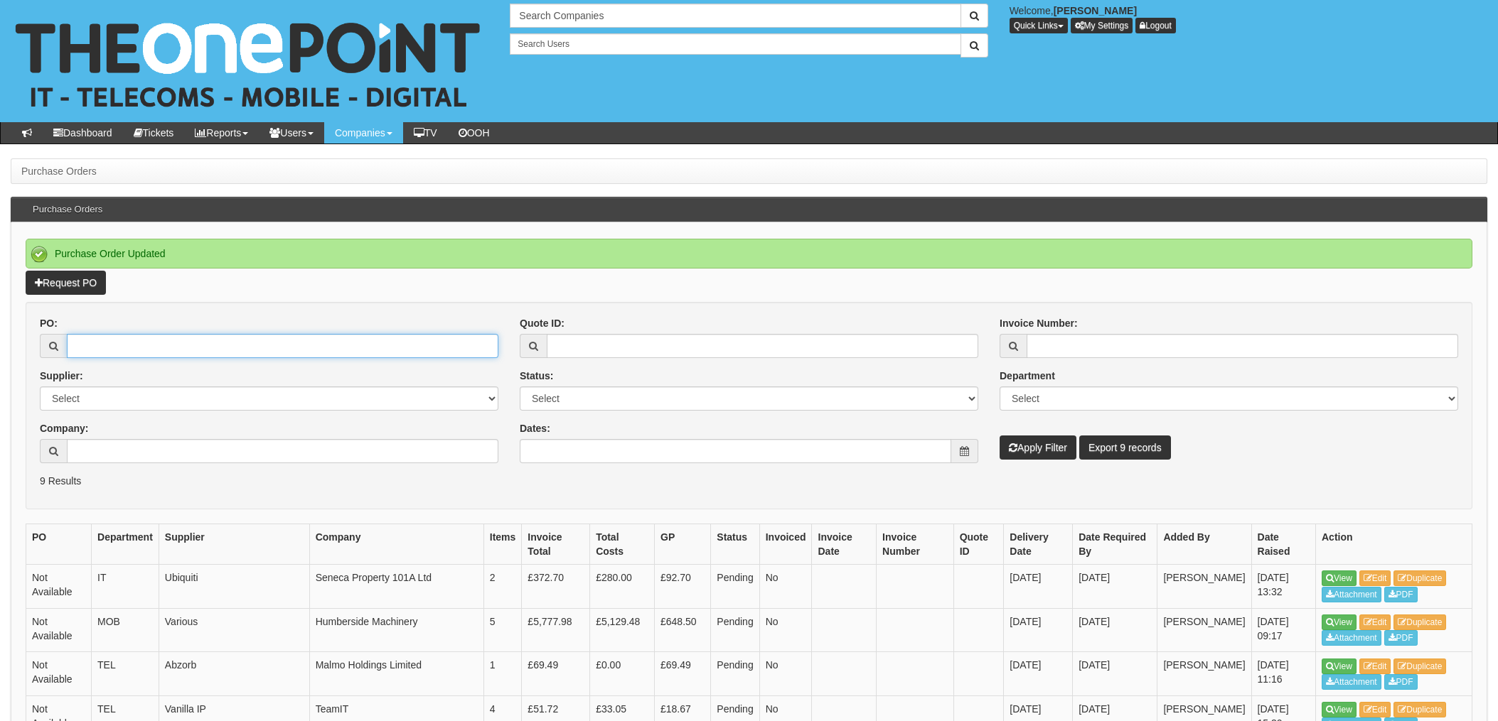
click at [102, 353] on input "PO:" at bounding box center [282, 346] width 431 height 24
type input "19117"
click at [999, 436] on button "Apply Filter" at bounding box center [1037, 448] width 77 height 24
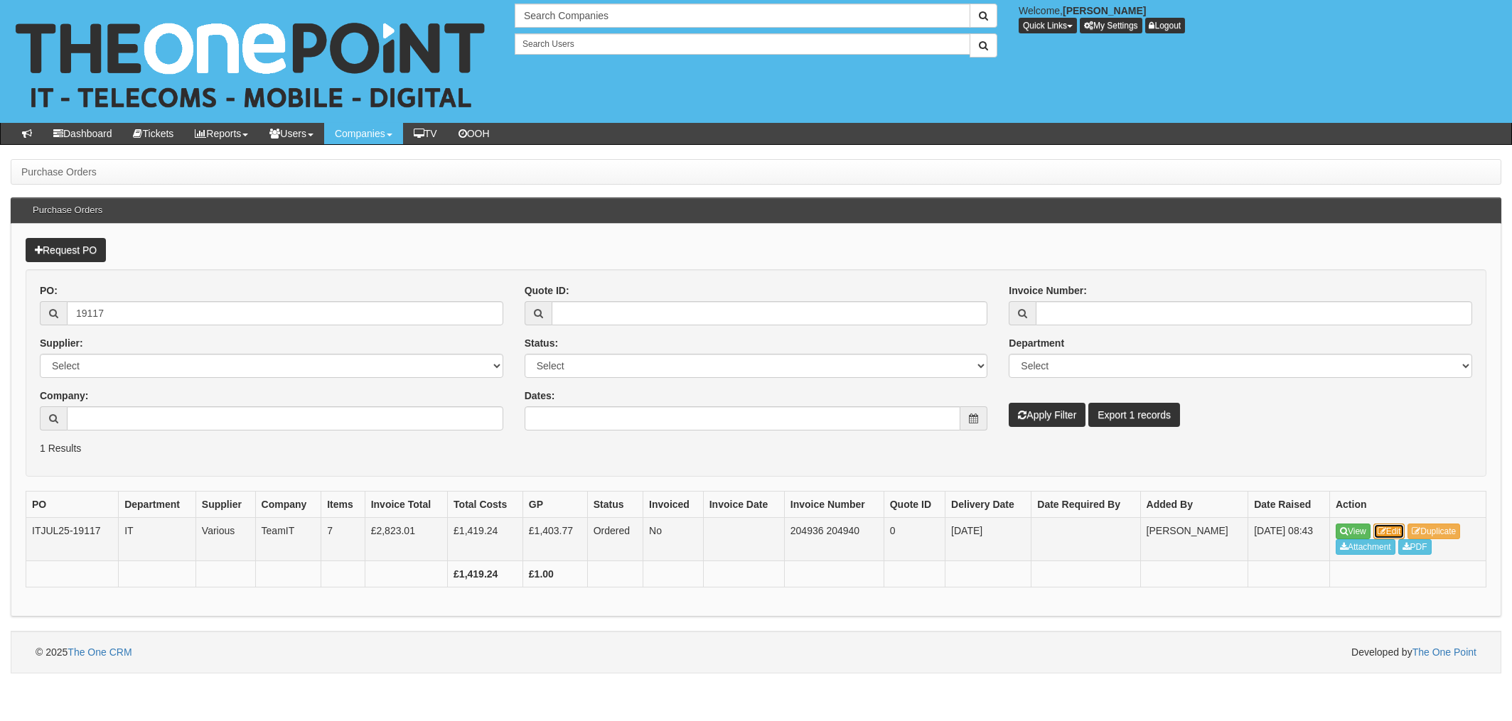
click at [1397, 530] on link "Edit" at bounding box center [1389, 532] width 32 height 16
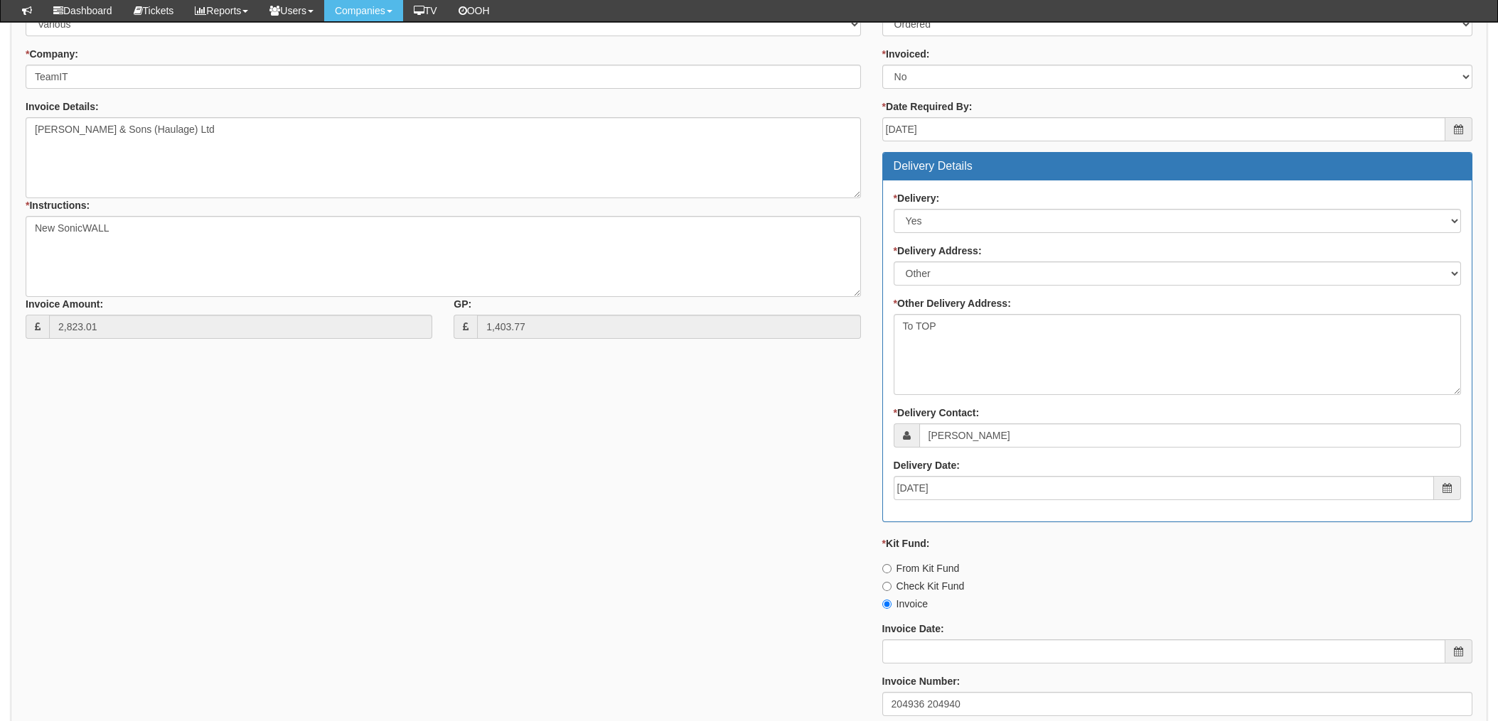
scroll to position [852, 0]
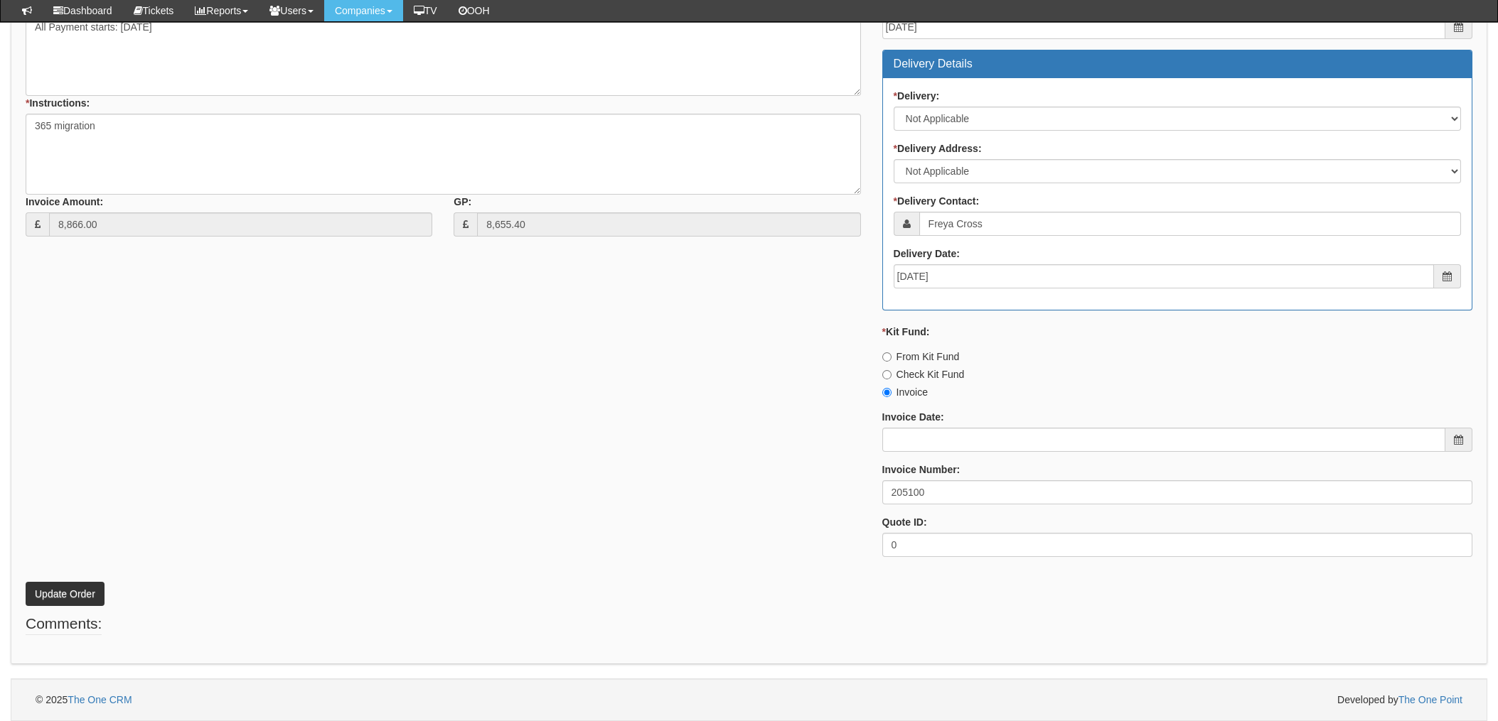
scroll to position [564, 0]
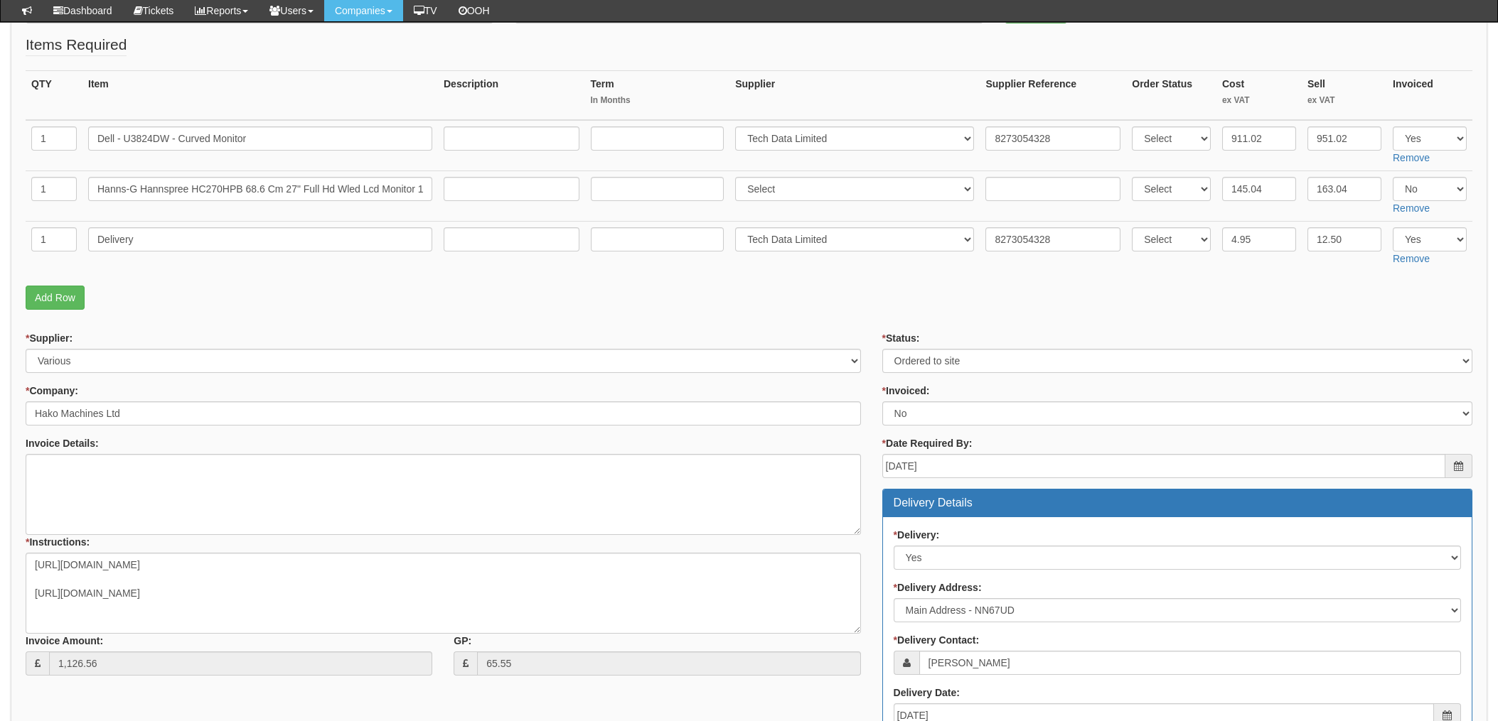
scroll to position [185, 0]
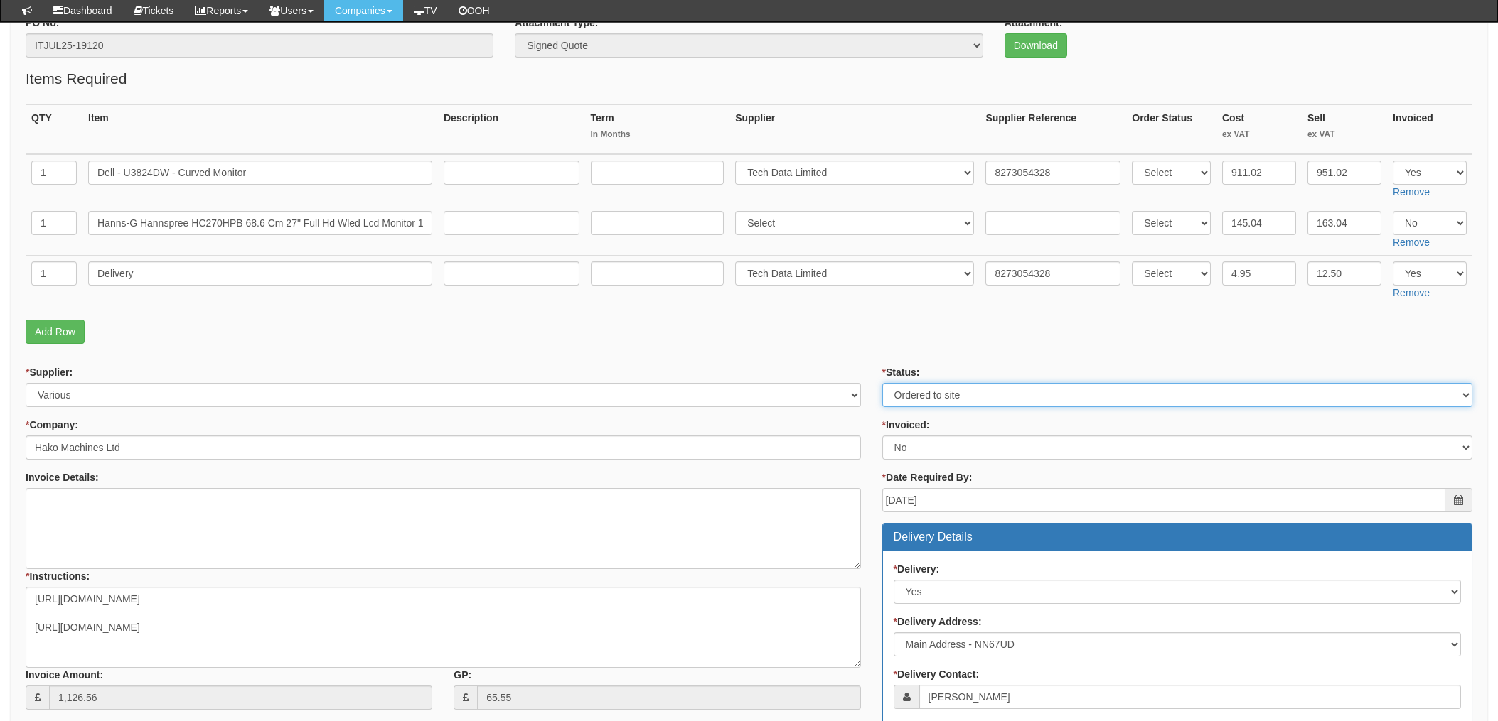
click at [946, 397] on select "Select Approved Completed Delivered Invoiced Ordered Ordered to site Part Order…" at bounding box center [1177, 395] width 590 height 24
select select "4"
click at [882, 383] on select "Select Approved Completed Delivered Invoiced Ordered Ordered to site Part Order…" at bounding box center [1177, 395] width 590 height 24
click at [925, 451] on select "Select Yes No N/A STB (part of order)" at bounding box center [1177, 448] width 590 height 24
select select "1"
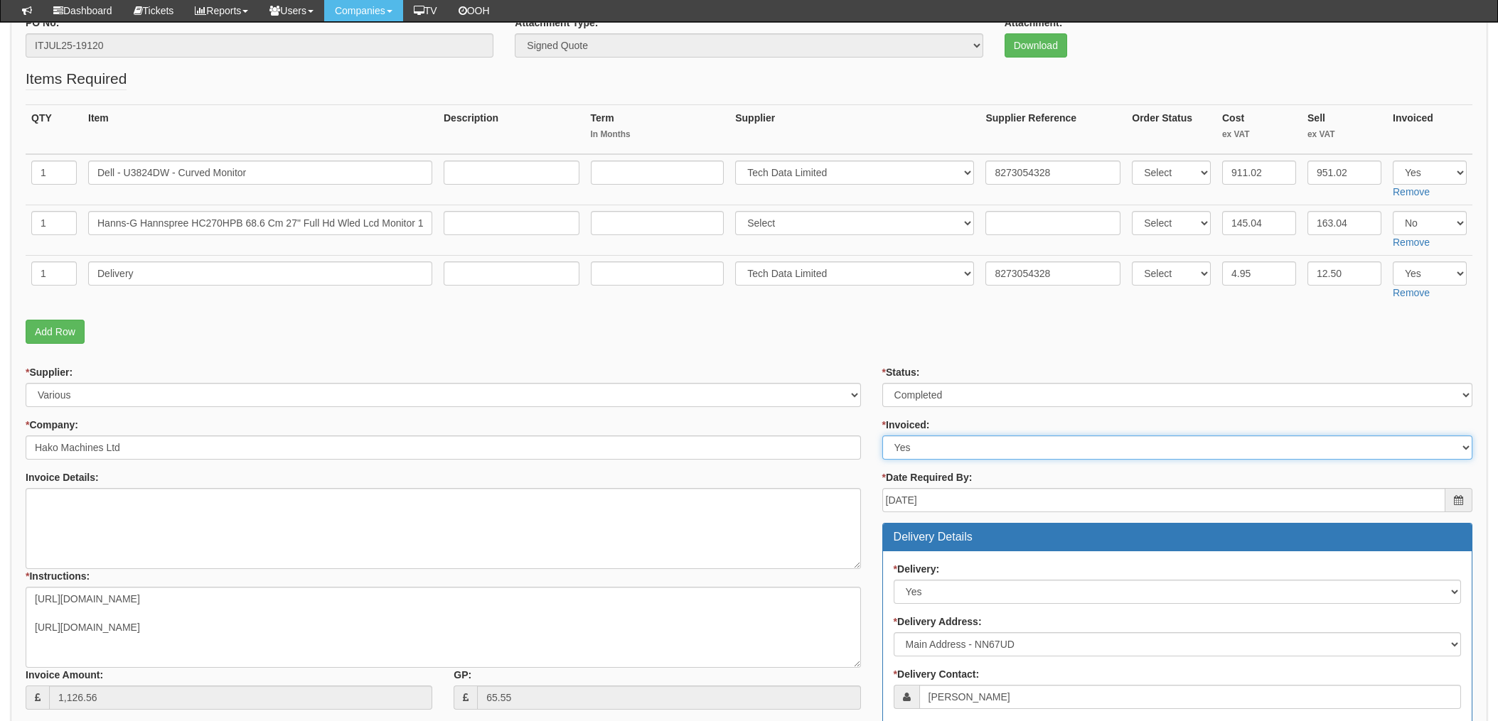
click at [882, 436] on select "Select Yes No N/A STB (part of order)" at bounding box center [1177, 448] width 590 height 24
click at [835, 338] on p "Add Row" at bounding box center [749, 332] width 1447 height 24
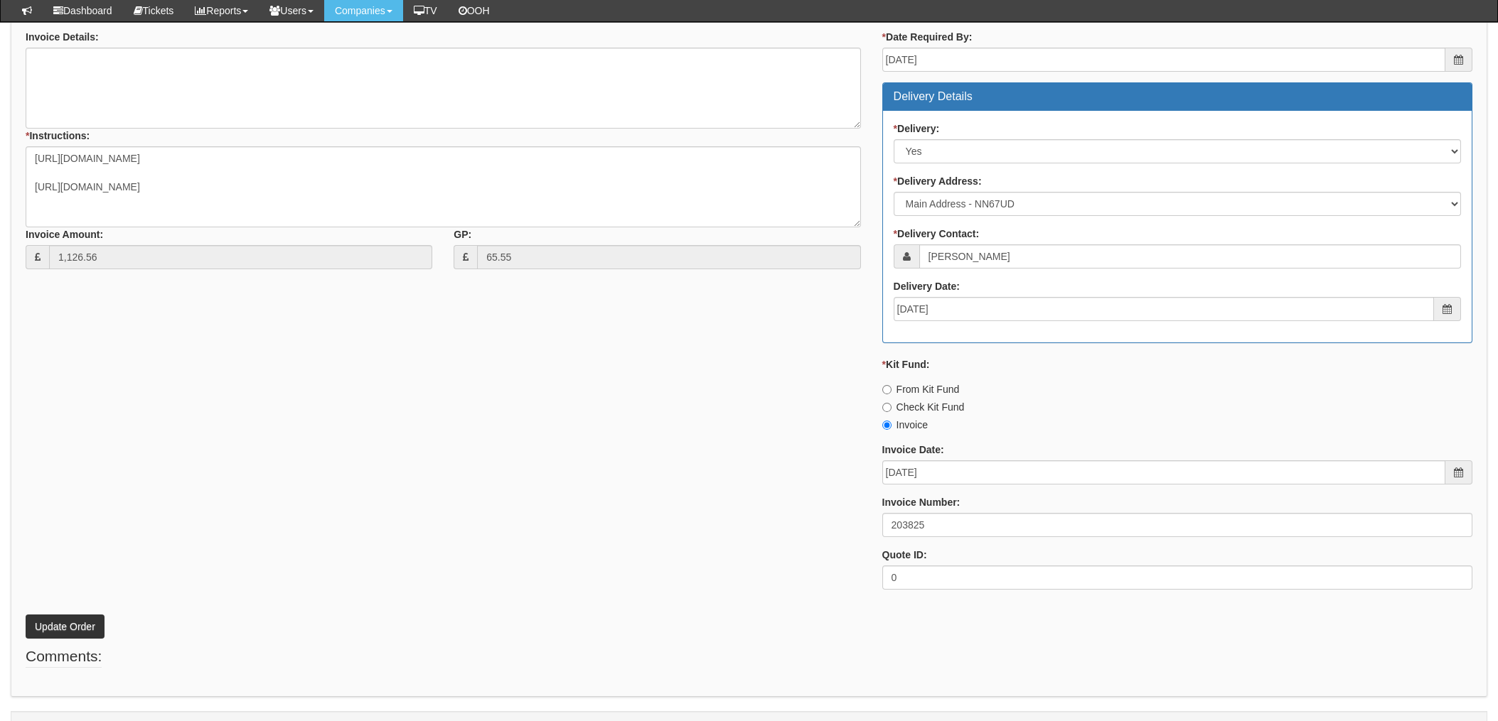
scroll to position [659, 0]
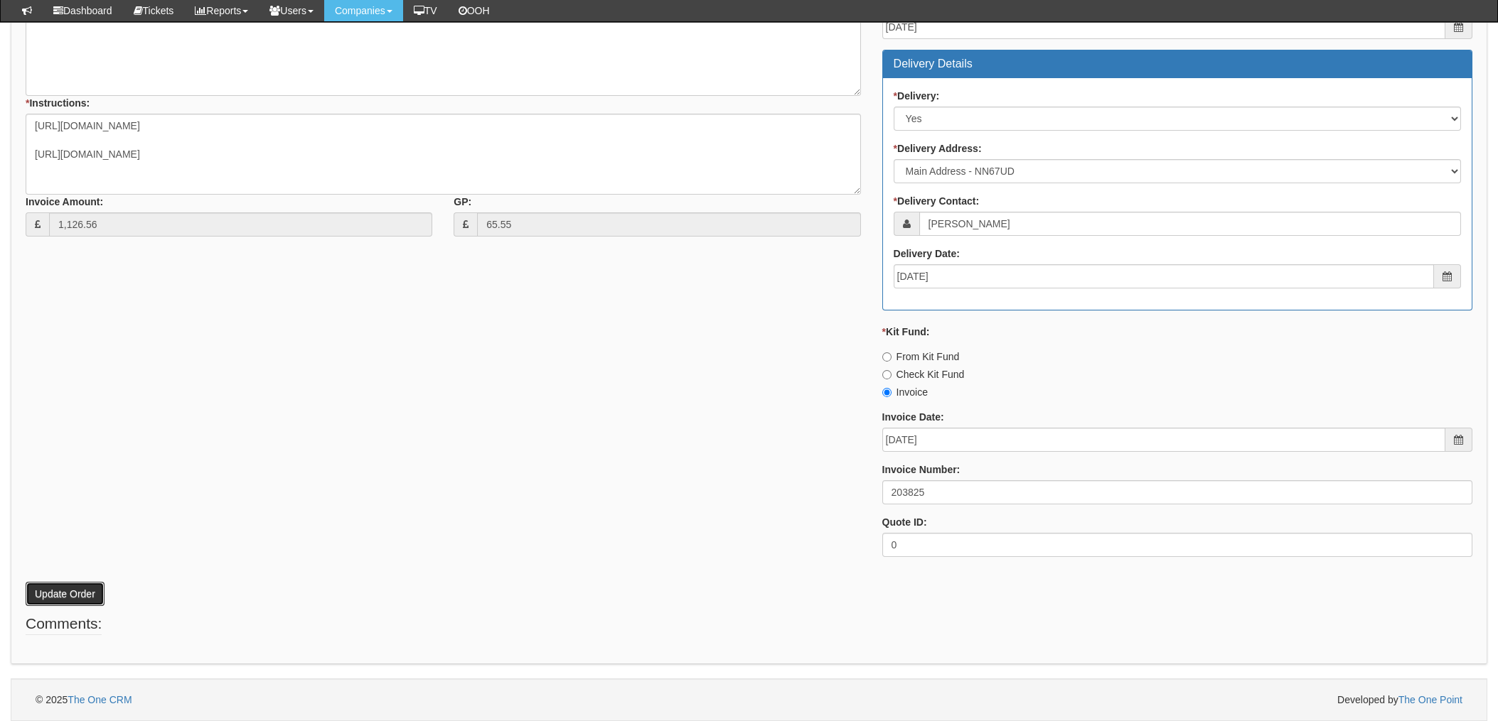
click at [73, 589] on button "Update Order" at bounding box center [65, 594] width 79 height 24
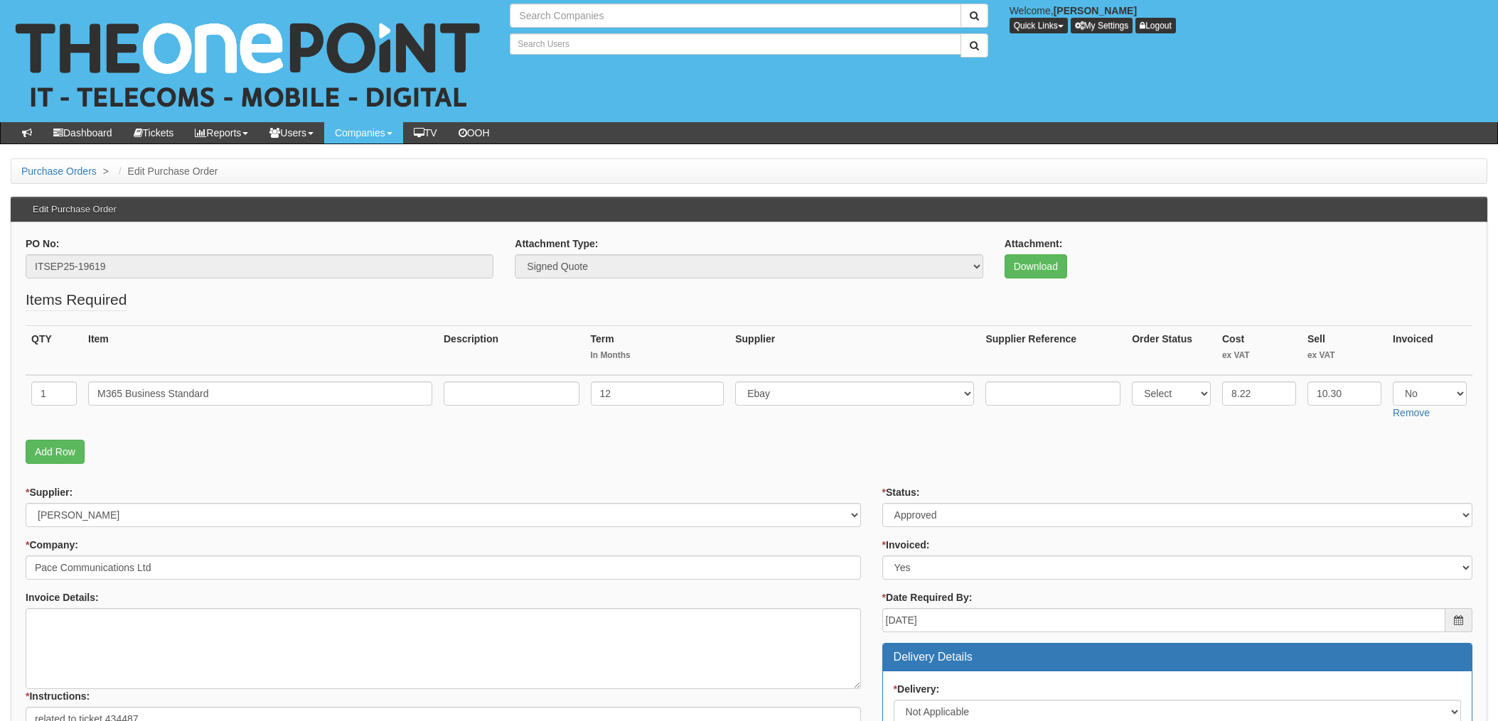
type input "Search Companies"
type input "Search Users"
click at [203, 394] on input "M365 Business Standard" at bounding box center [260, 394] width 344 height 24
drag, startPoint x: 215, startPoint y: 388, endPoint x: 90, endPoint y: 391, distance: 125.1
click at [43, 391] on tr "1 M365 Business Standard 12 Select 123 [DOMAIN_NAME] 1Password 3 4Gon [PERSON_N…" at bounding box center [749, 400] width 1447 height 50
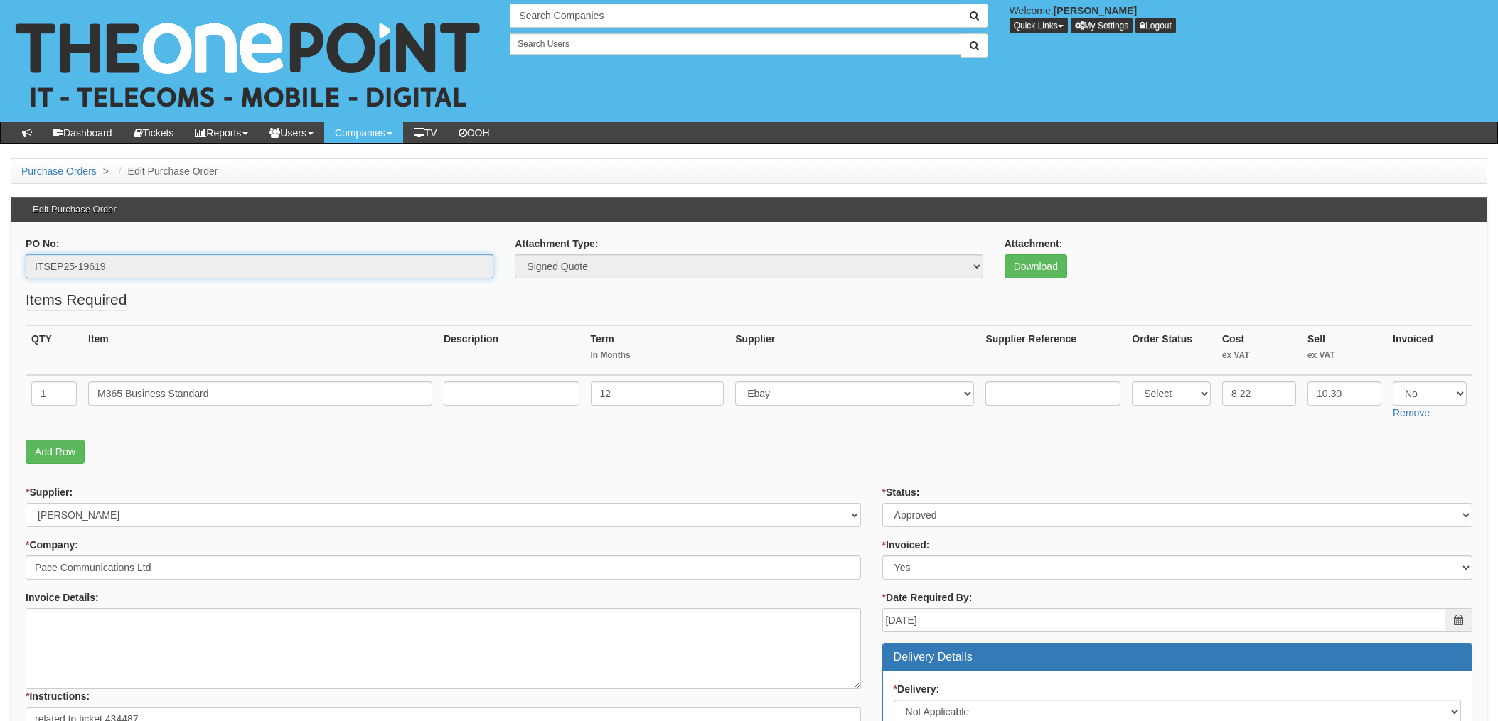
drag, startPoint x: 151, startPoint y: 266, endPoint x: 119, endPoint y: 267, distance: 31.3
click at [151, 266] on input "ITSEP25-19619" at bounding box center [260, 266] width 468 height 24
click at [111, 267] on input "ITSEP25-19619" at bounding box center [260, 266] width 468 height 24
drag, startPoint x: 128, startPoint y: 265, endPoint x: -6, endPoint y: 265, distance: 133.6
click at [0, 265] on html "× Send Email × Add Appointment × Create Ticket × Create Proactive Activity × Ad…" at bounding box center [749, 689] width 1498 height 1378
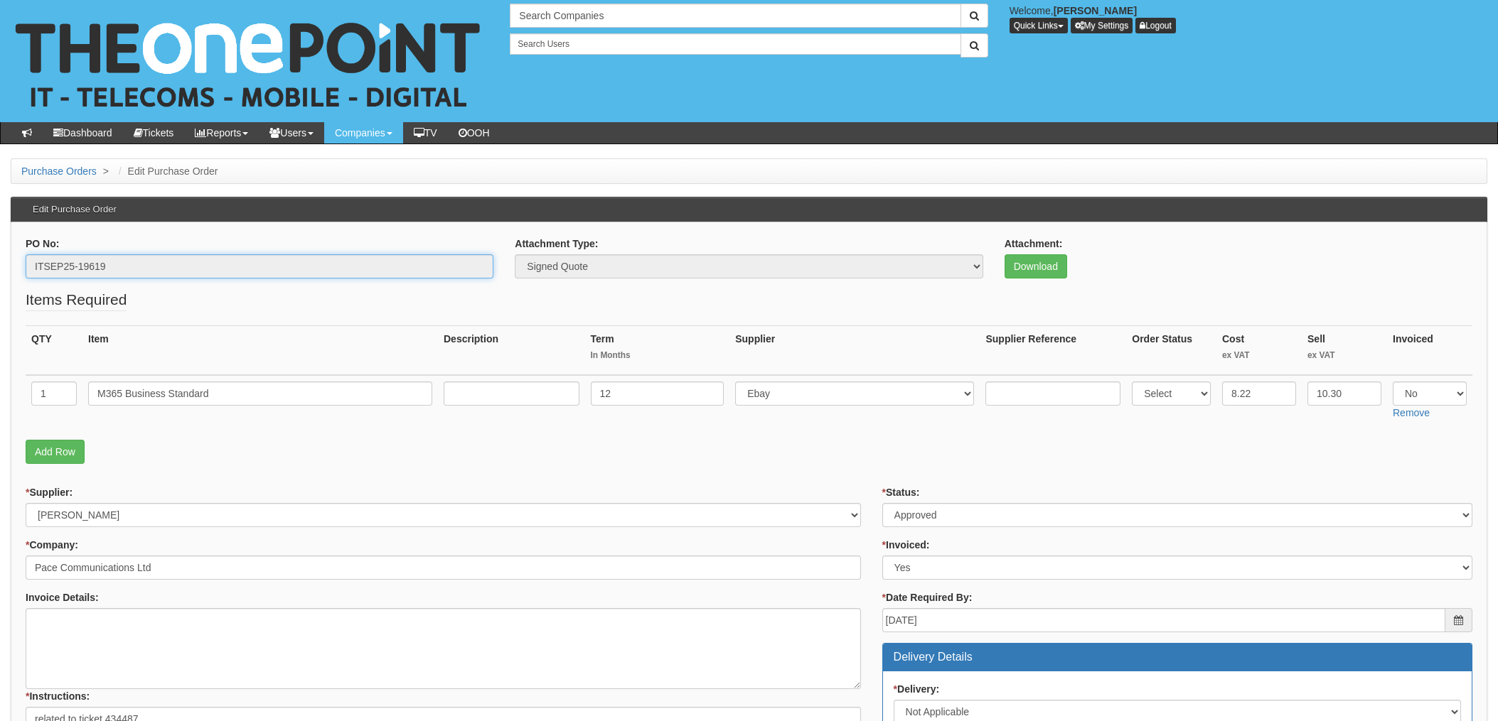
drag, startPoint x: -6, startPoint y: 265, endPoint x: 50, endPoint y: 265, distance: 56.2
click at [259, 357] on th "Item" at bounding box center [259, 351] width 355 height 50
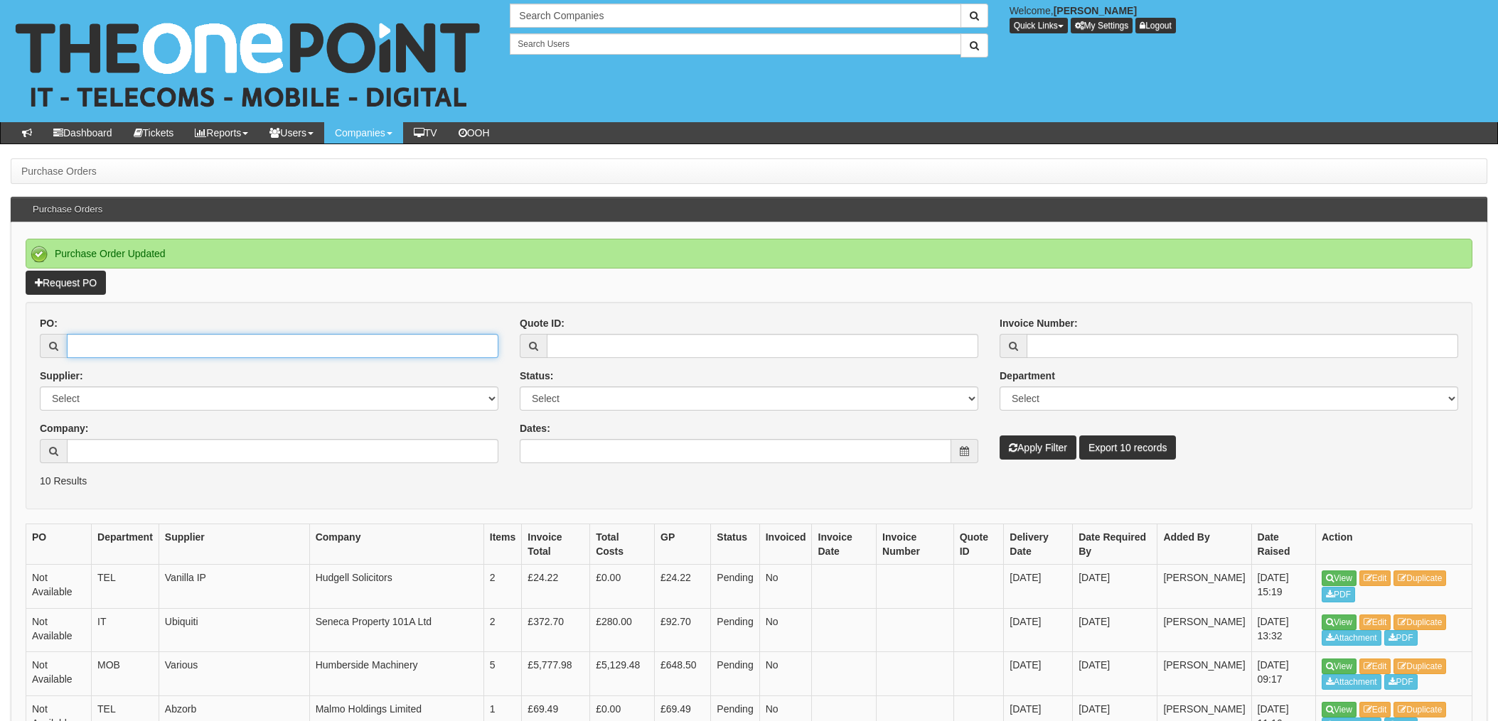
click at [225, 343] on input "PO:" at bounding box center [282, 346] width 431 height 24
type input "19123"
click at [999, 436] on button "Apply Filter" at bounding box center [1037, 448] width 77 height 24
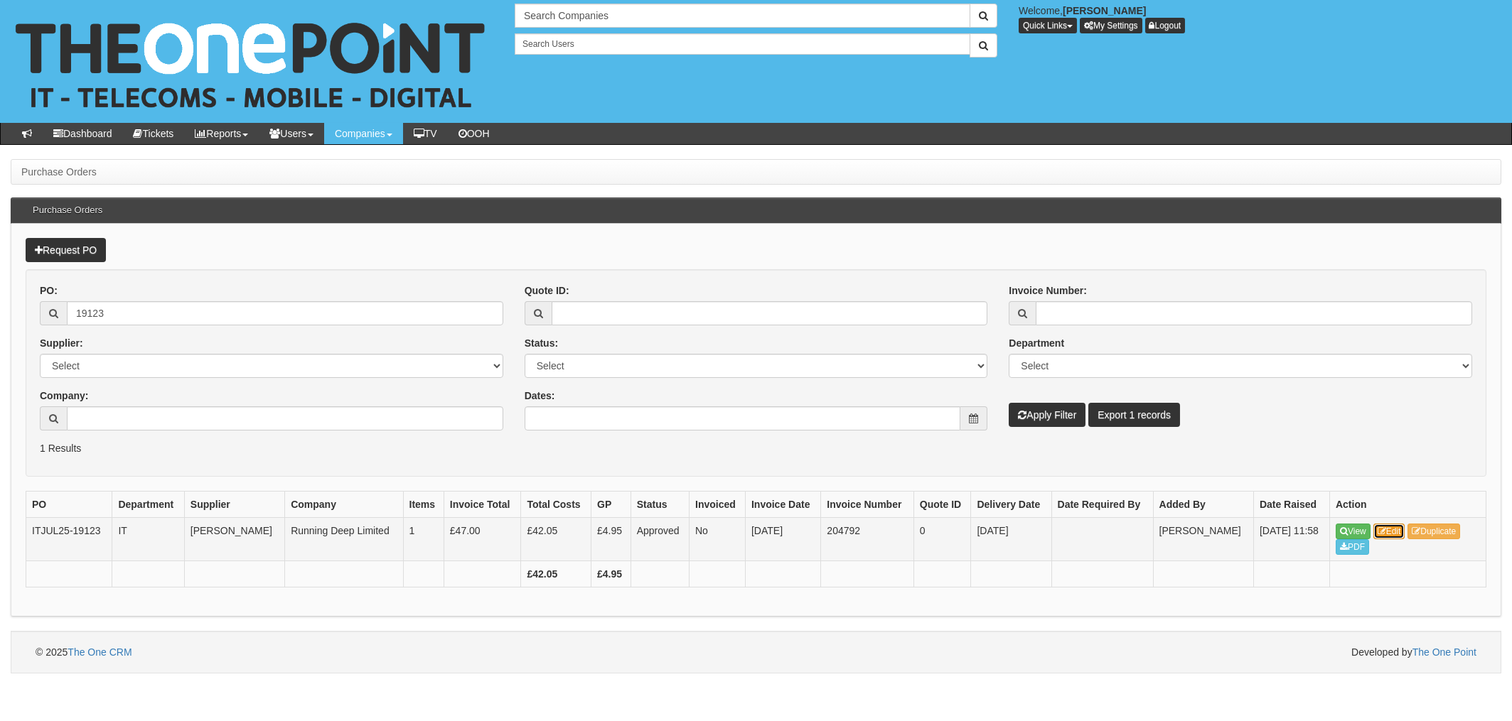
click at [1390, 531] on link "Edit" at bounding box center [1389, 532] width 32 height 16
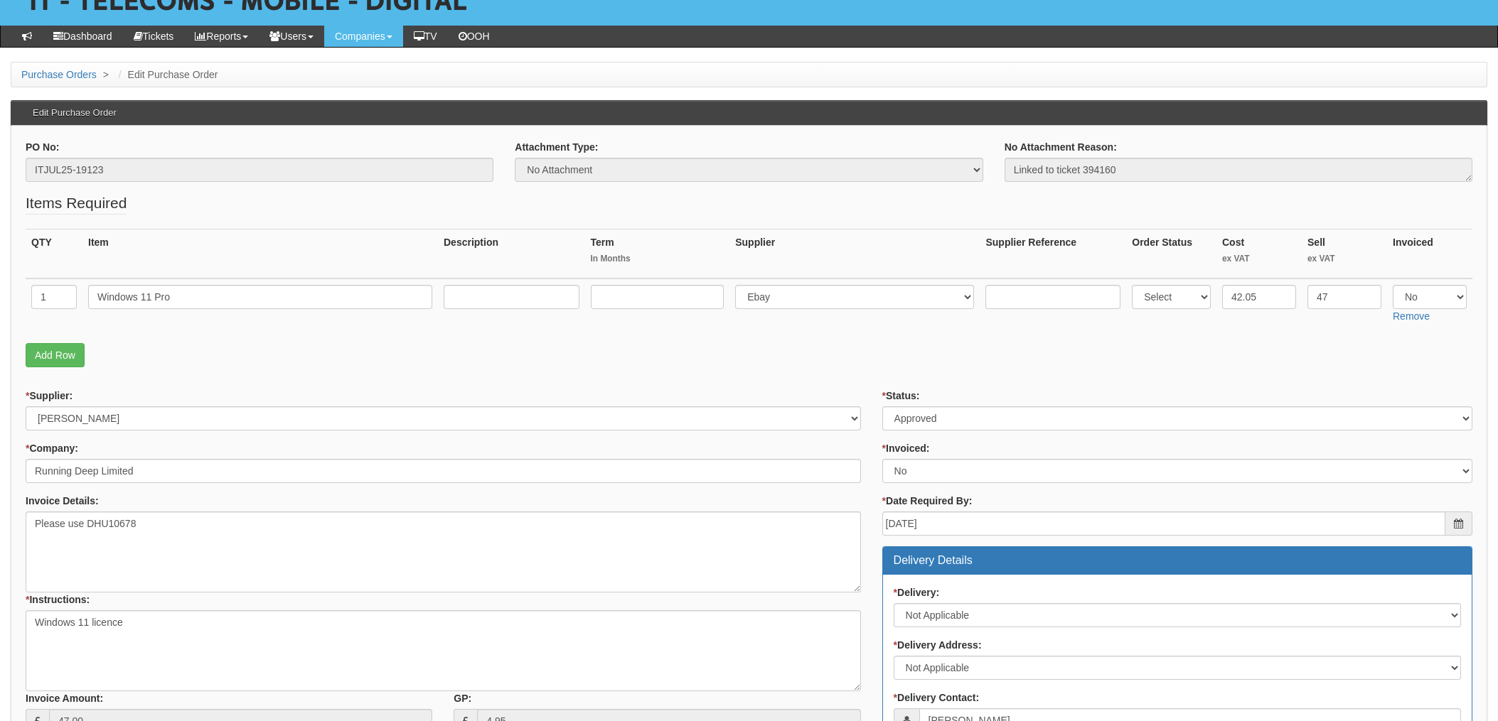
scroll to position [95, 0]
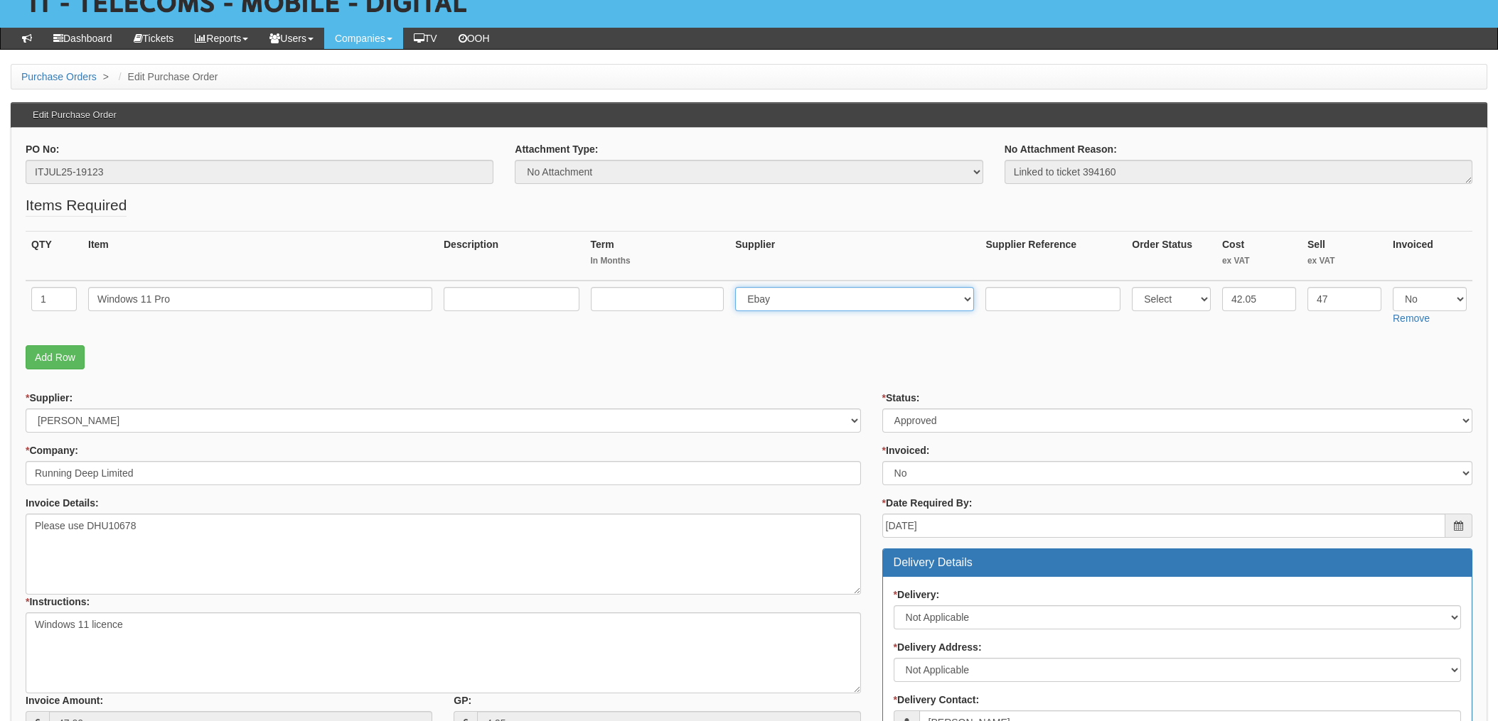
click at [874, 300] on select "Select 123 [DOMAIN_NAME] 1Password 3 4Gon [PERSON_NAME] Electric Ltd Abzorb Acc…" at bounding box center [854, 299] width 239 height 24
select select "291"
click at [739, 287] on select "Select 123 [DOMAIN_NAME] 1Password 3 4Gon [PERSON_NAME] Electric Ltd Abzorb Acc…" at bounding box center [854, 299] width 239 height 24
drag, startPoint x: 994, startPoint y: 427, endPoint x: 982, endPoint y: 429, distance: 12.3
click at [994, 427] on select "Select Approved Completed Delivered Invoiced Ordered Ordered to site Part Order…" at bounding box center [1177, 421] width 590 height 24
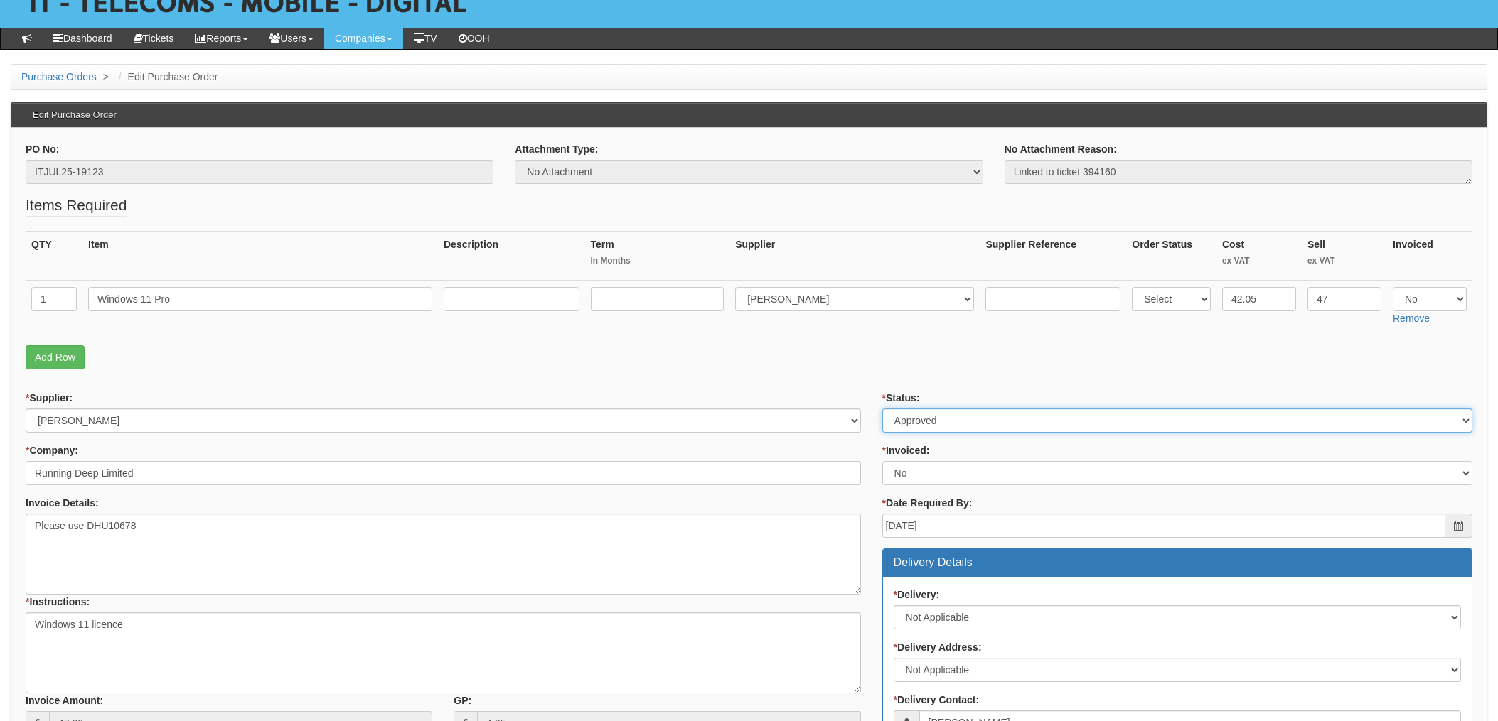
select select "4"
click at [882, 409] on select "Select Approved Completed Delivered Invoiced Ordered Ordered to site Part Order…" at bounding box center [1177, 421] width 590 height 24
click at [943, 475] on select "Select Yes No N/A STB (part of order)" at bounding box center [1177, 473] width 590 height 24
select select "1"
click at [882, 461] on select "Select Yes No N/A STB (part of order)" at bounding box center [1177, 473] width 590 height 24
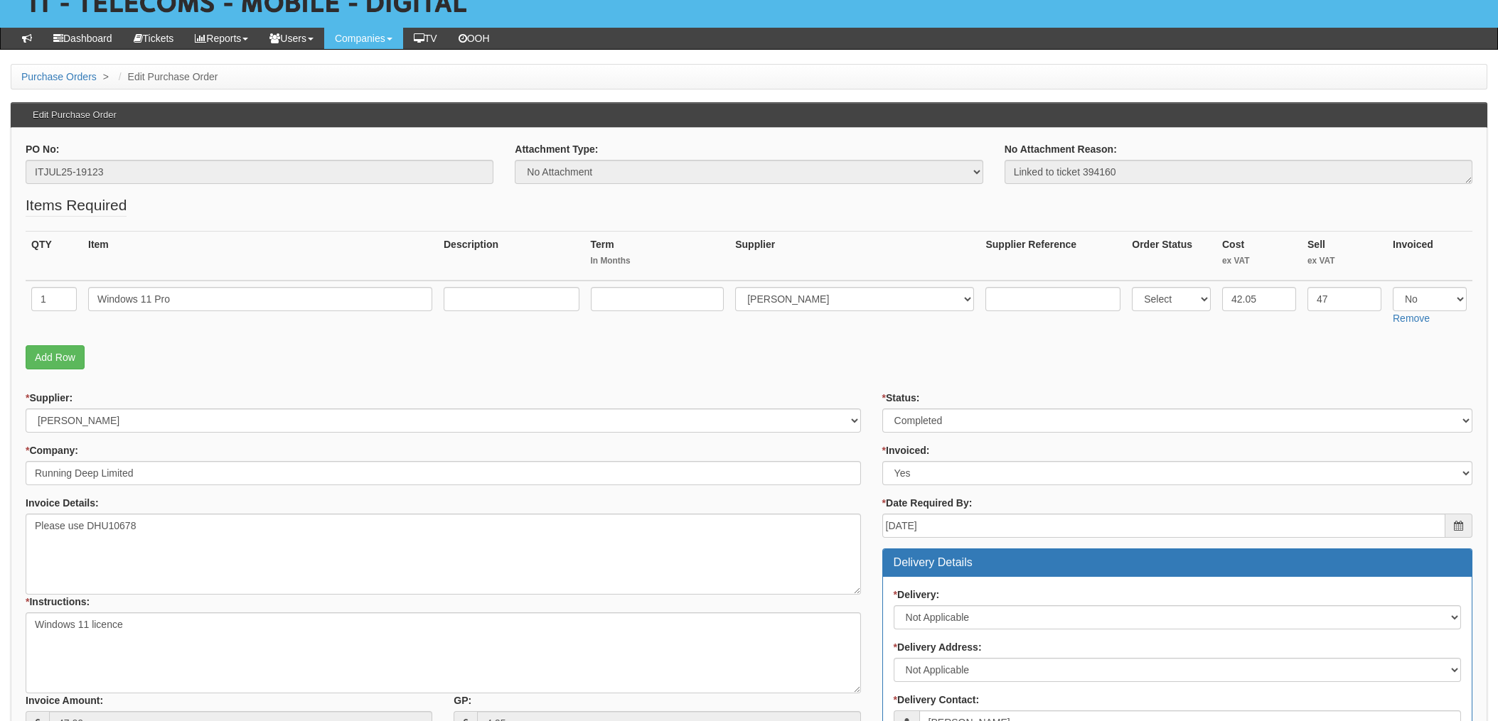
click at [840, 372] on fieldset "Items Required QTY Item Description Term In Months Supplier Supplier Reference …" at bounding box center [749, 286] width 1447 height 182
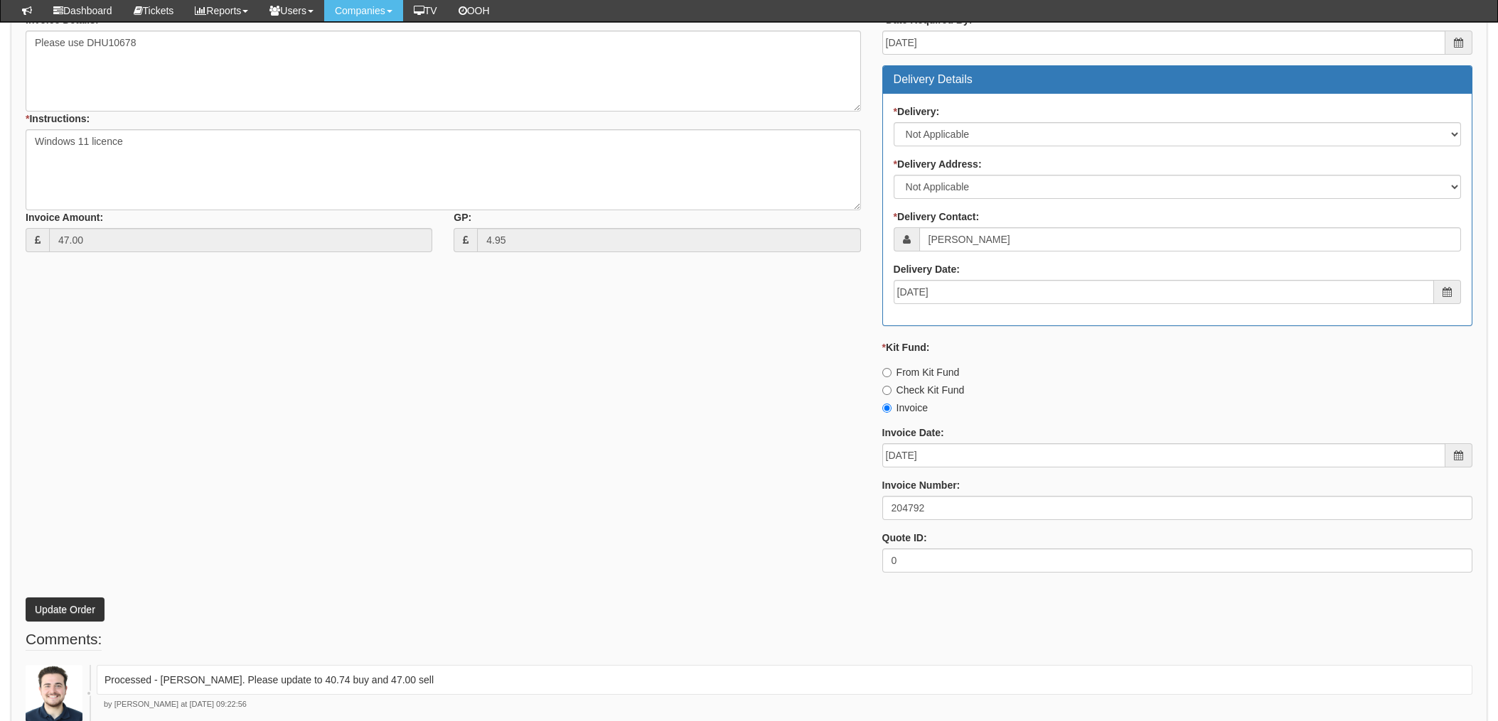
scroll to position [621, 0]
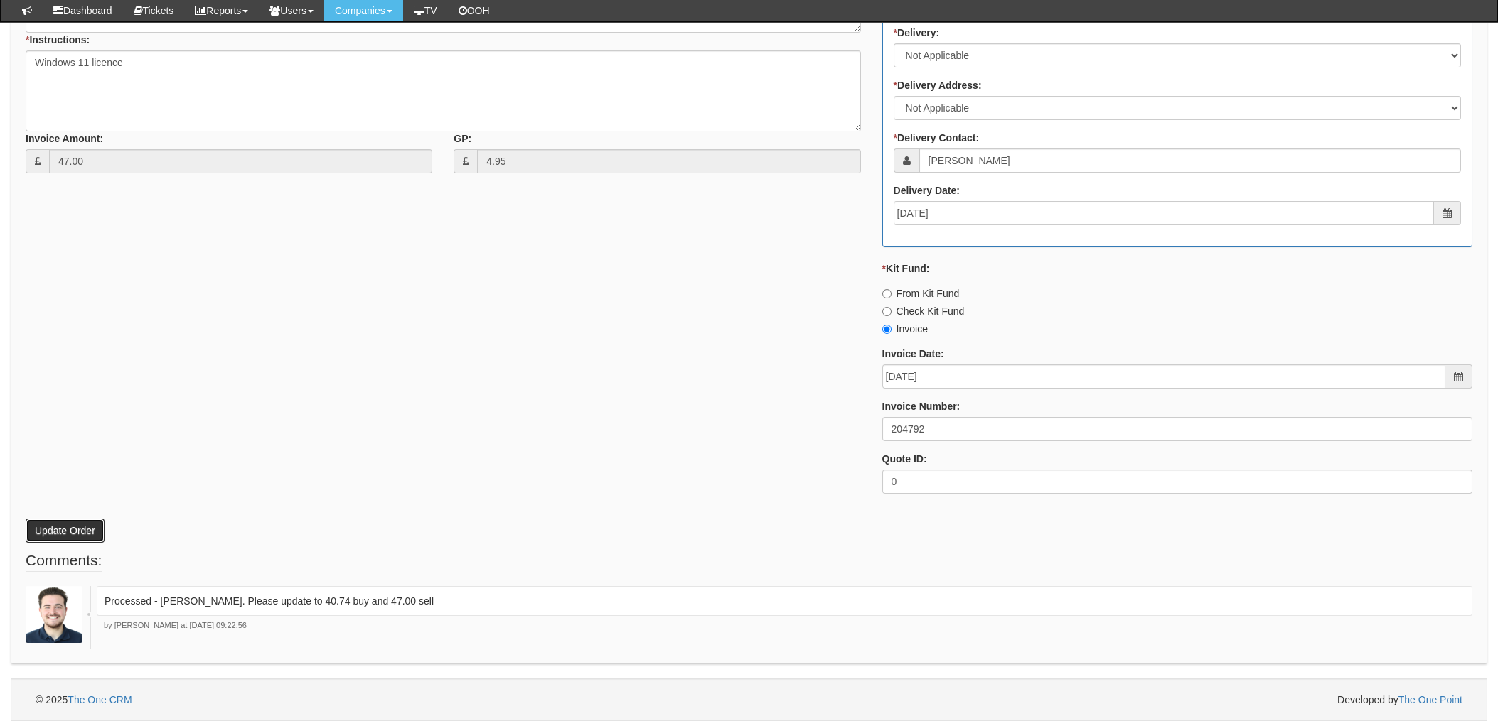
drag, startPoint x: 65, startPoint y: 517, endPoint x: 94, endPoint y: 512, distance: 29.0
click at [65, 519] on button "Update Order" at bounding box center [65, 531] width 79 height 24
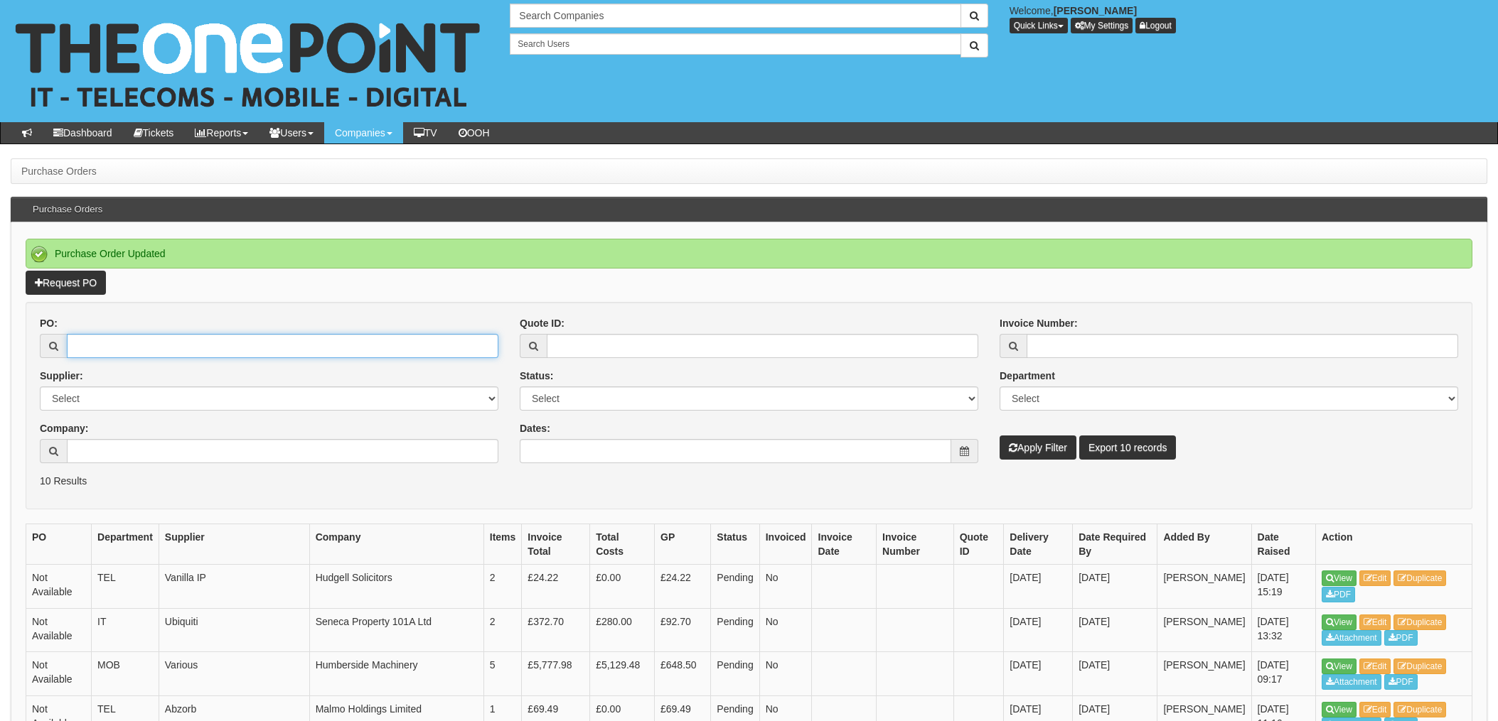
click at [150, 352] on input "PO:" at bounding box center [282, 346] width 431 height 24
type input "19134"
click at [999, 436] on button "Apply Filter" at bounding box center [1037, 448] width 77 height 24
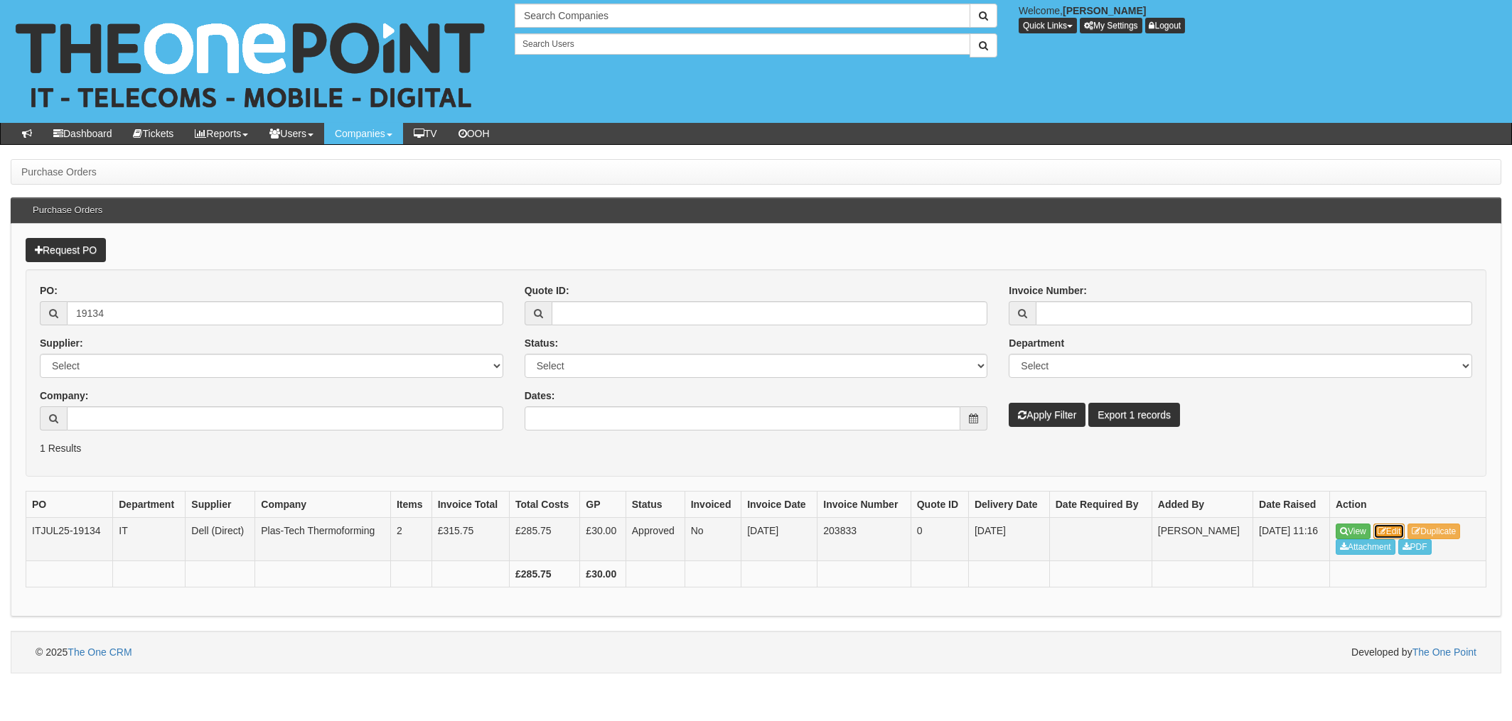
click at [1388, 528] on link "Edit" at bounding box center [1389, 532] width 32 height 16
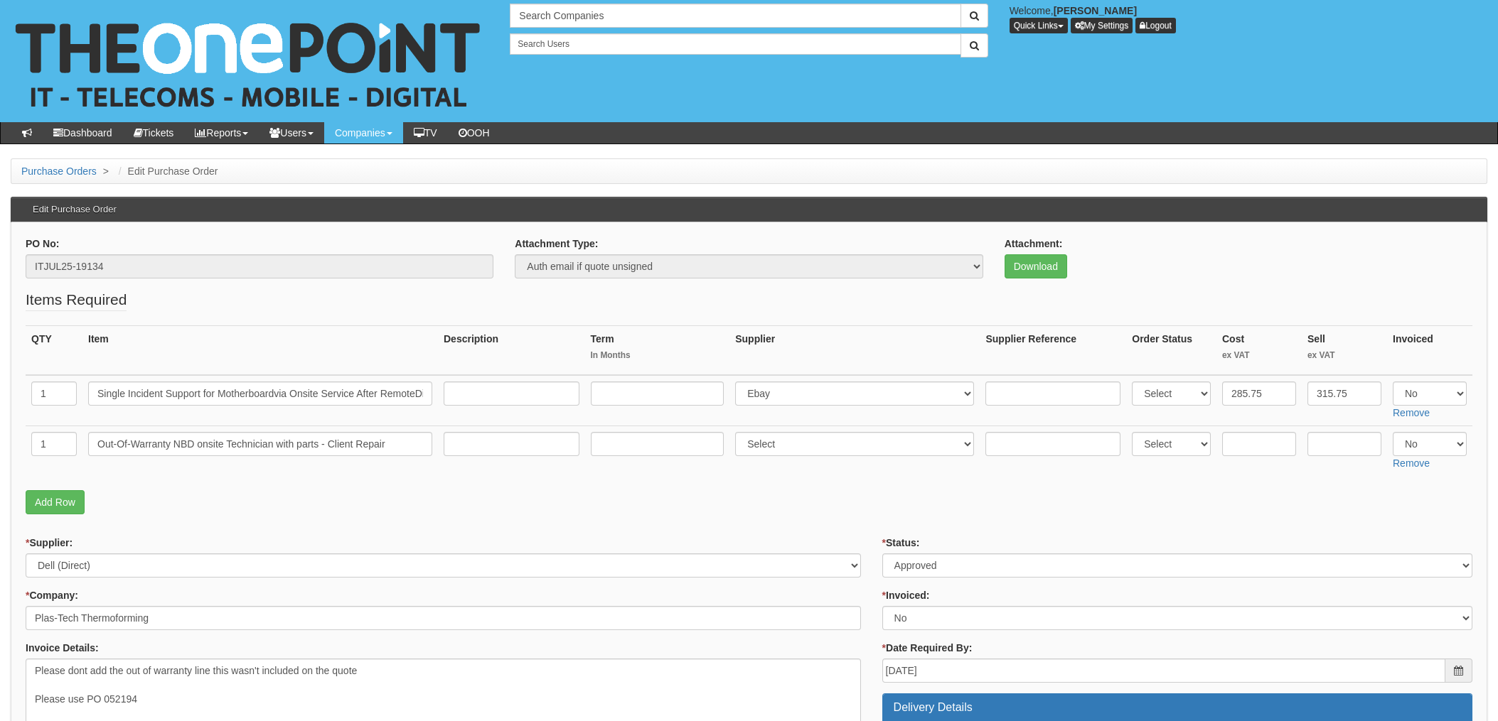
click at [724, 493] on p "Add Row" at bounding box center [749, 502] width 1447 height 24
click at [291, 390] on input "Single Incident Support for Motherboardvia Onsite Service After RemoteDiagnosis…" at bounding box center [260, 394] width 344 height 24
drag, startPoint x: 311, startPoint y: 392, endPoint x: 473, endPoint y: 392, distance: 162.1
click at [469, 392] on tr "1 Single Incident Support for Motherboardvia Onsite Service After RemoteDiagnos…" at bounding box center [749, 400] width 1447 height 51
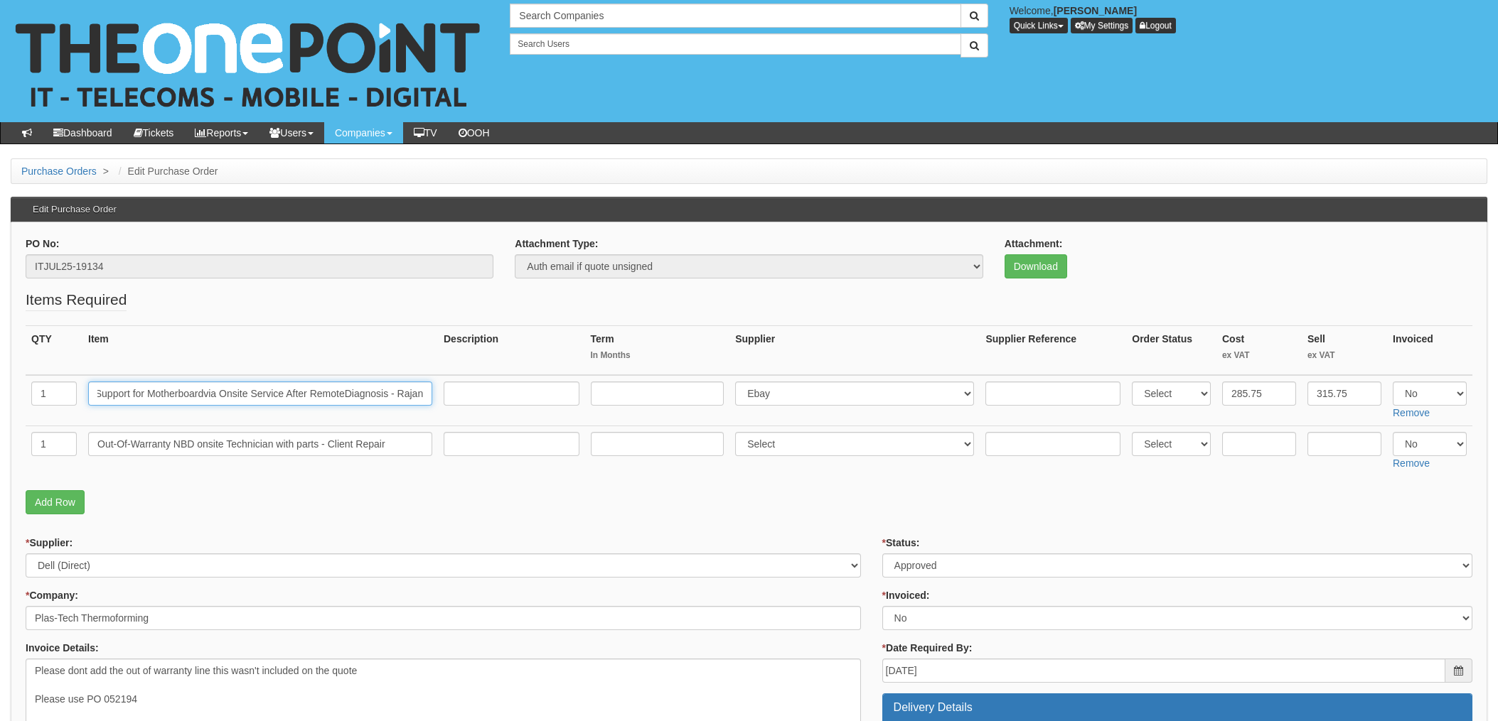
click at [386, 392] on input "Single Incident Support for Motherboardvia Onsite Service After RemoteDiagnosis…" at bounding box center [260, 394] width 344 height 24
click at [359, 443] on input "Out-Of-Warranty NBD onsite Technician with parts - Client Repair" at bounding box center [260, 444] width 344 height 24
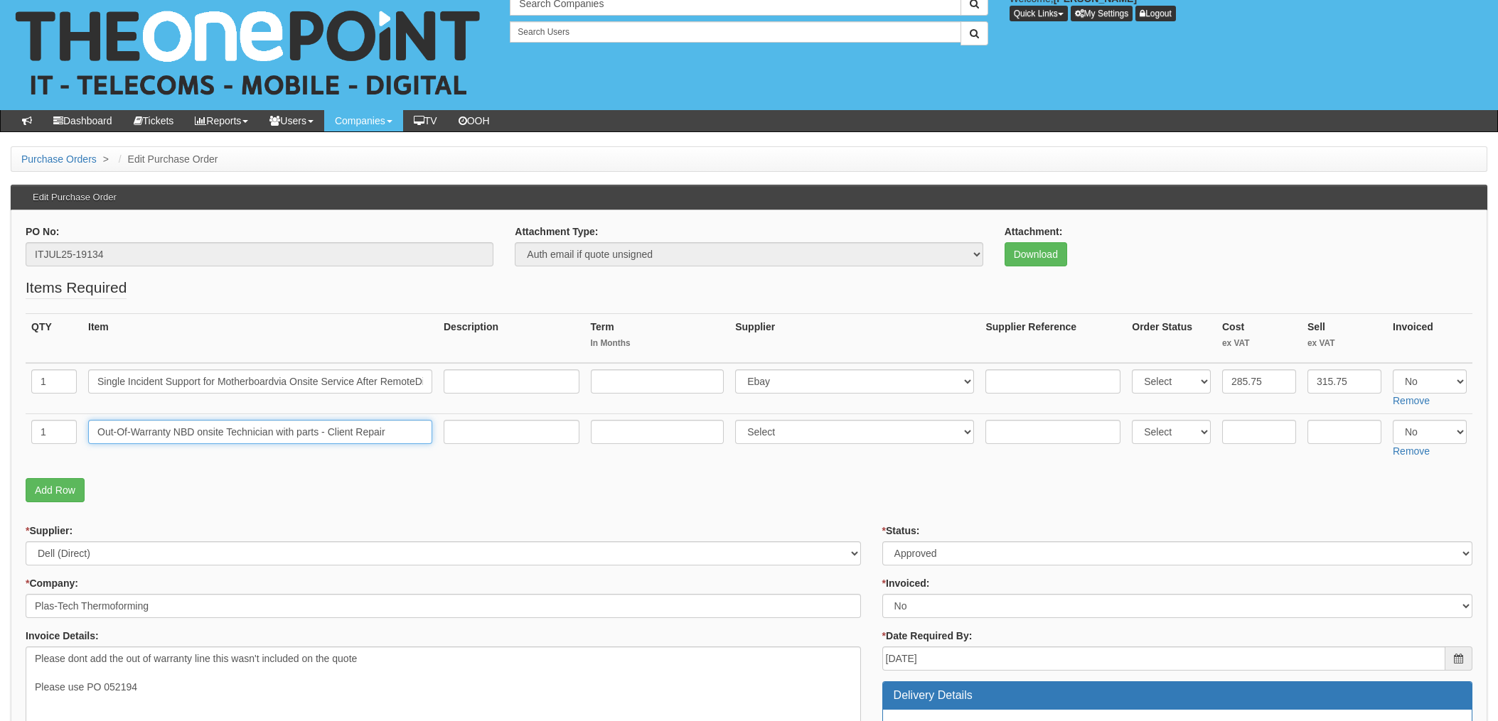
scroll to position [0, 0]
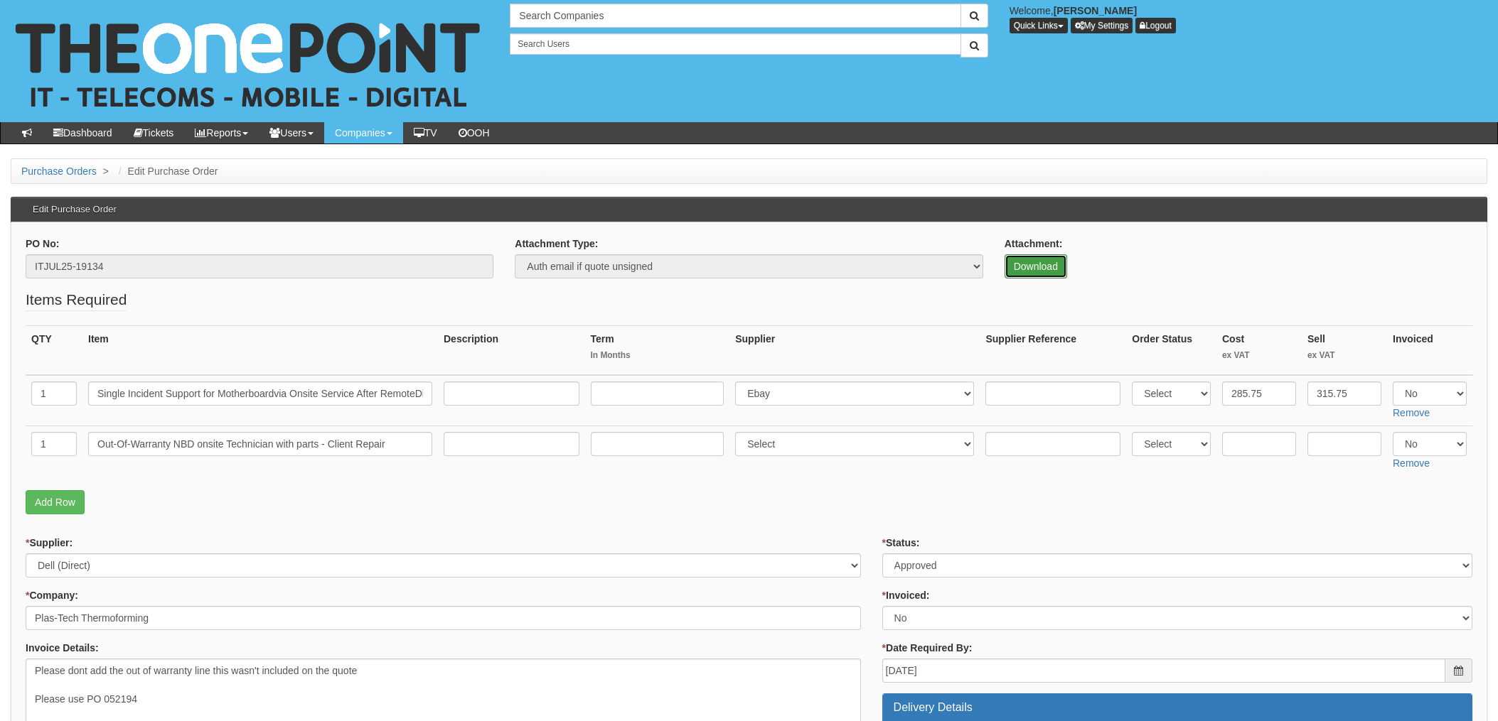
click at [1024, 262] on link "Download" at bounding box center [1035, 266] width 63 height 24
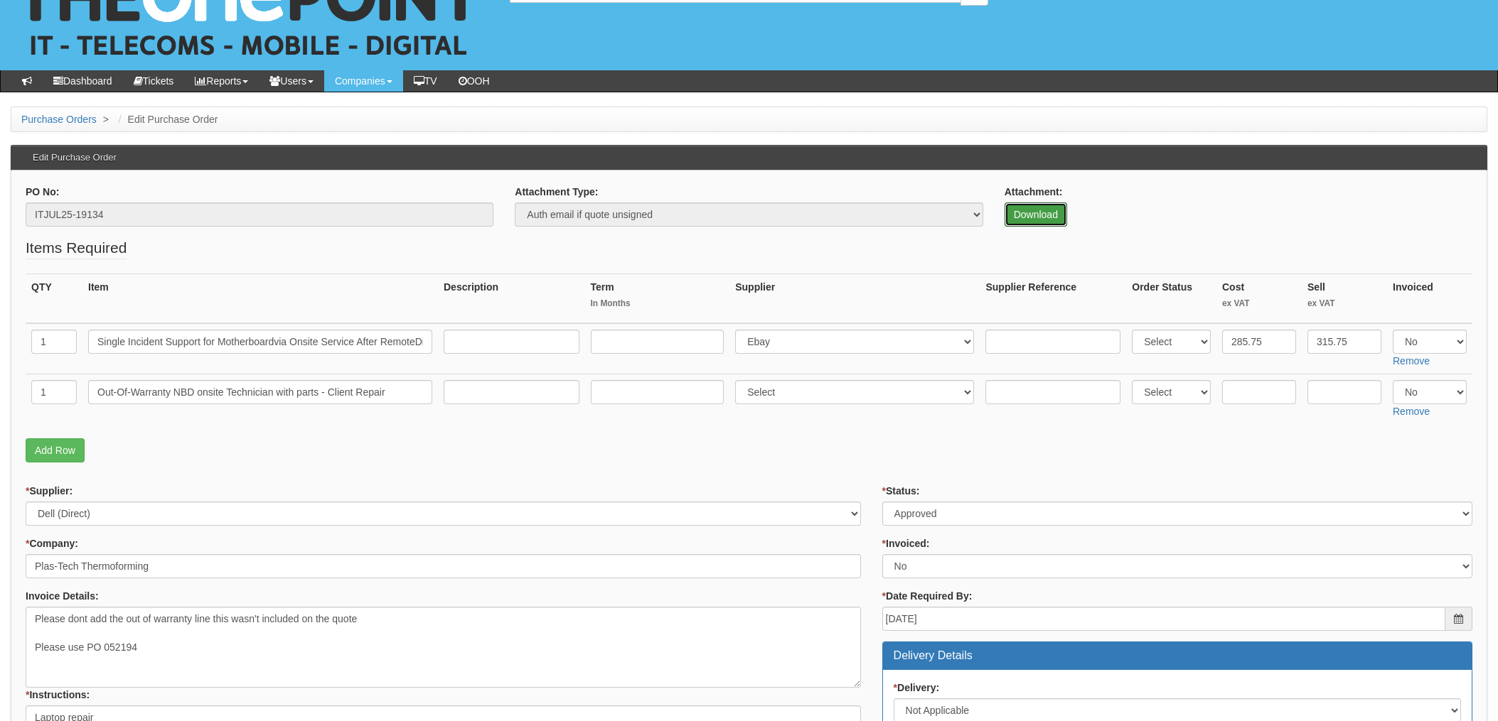
scroll to position [95, 0]
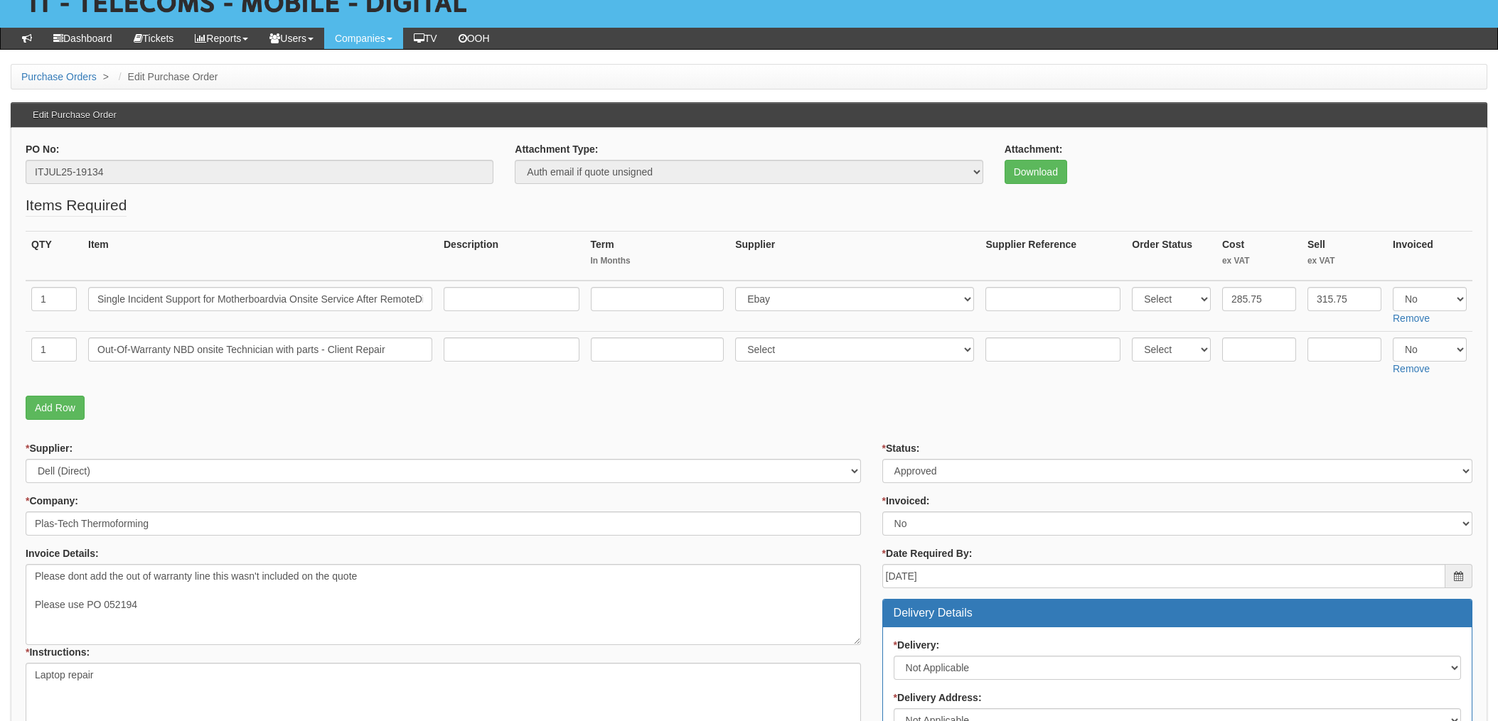
click at [799, 386] on fieldset "Items Required QTY Item Description Term In Months Supplier Supplier Reference …" at bounding box center [749, 311] width 1447 height 232
